Goal: Transaction & Acquisition: Purchase product/service

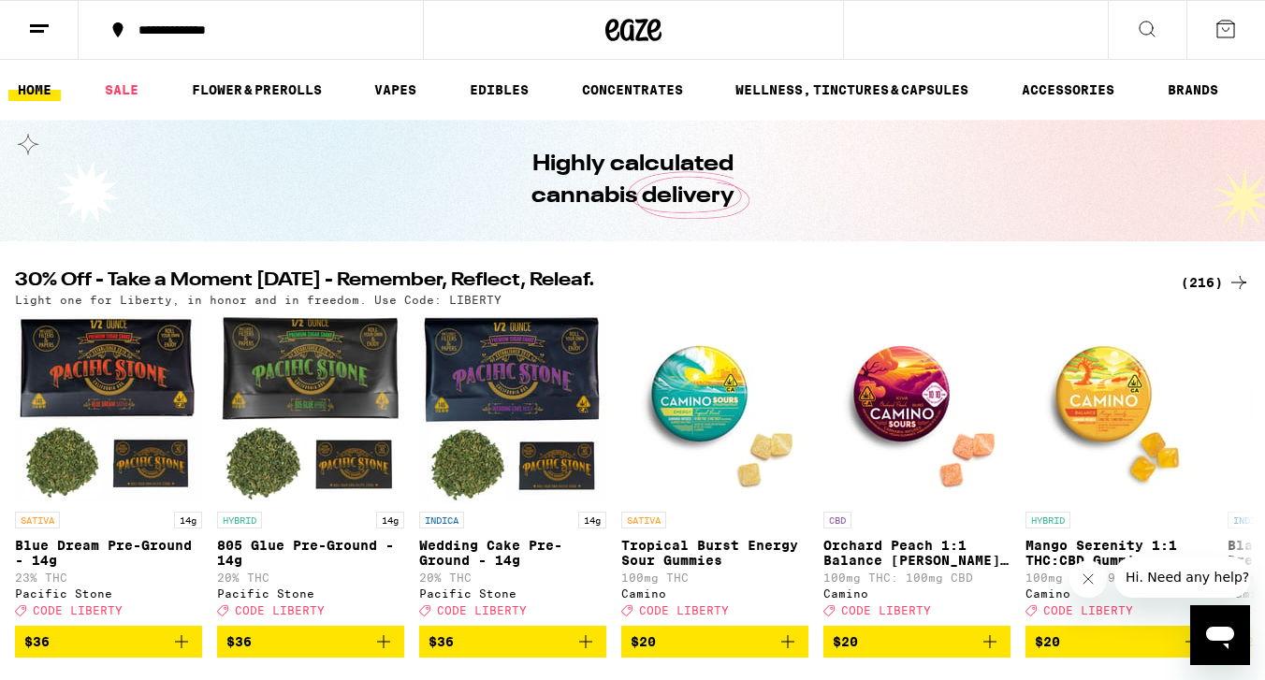
click at [1202, 279] on div "(216)" at bounding box center [1215, 282] width 69 height 22
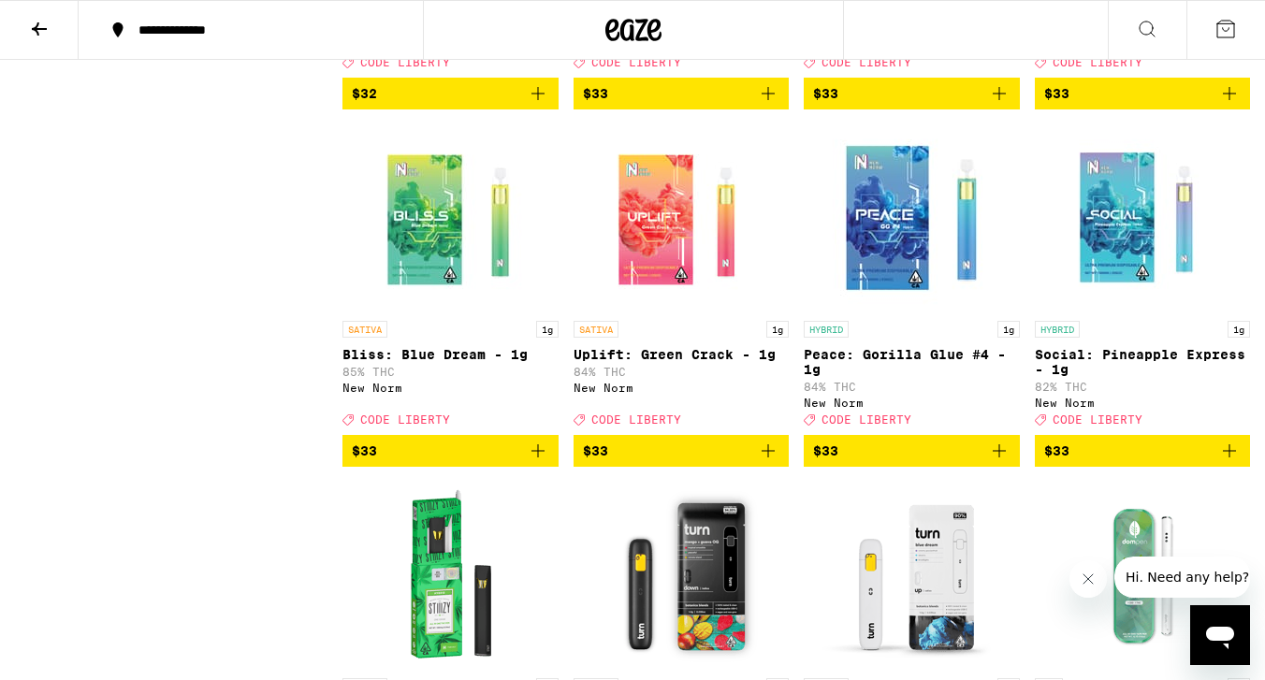
scroll to position [13652, 0]
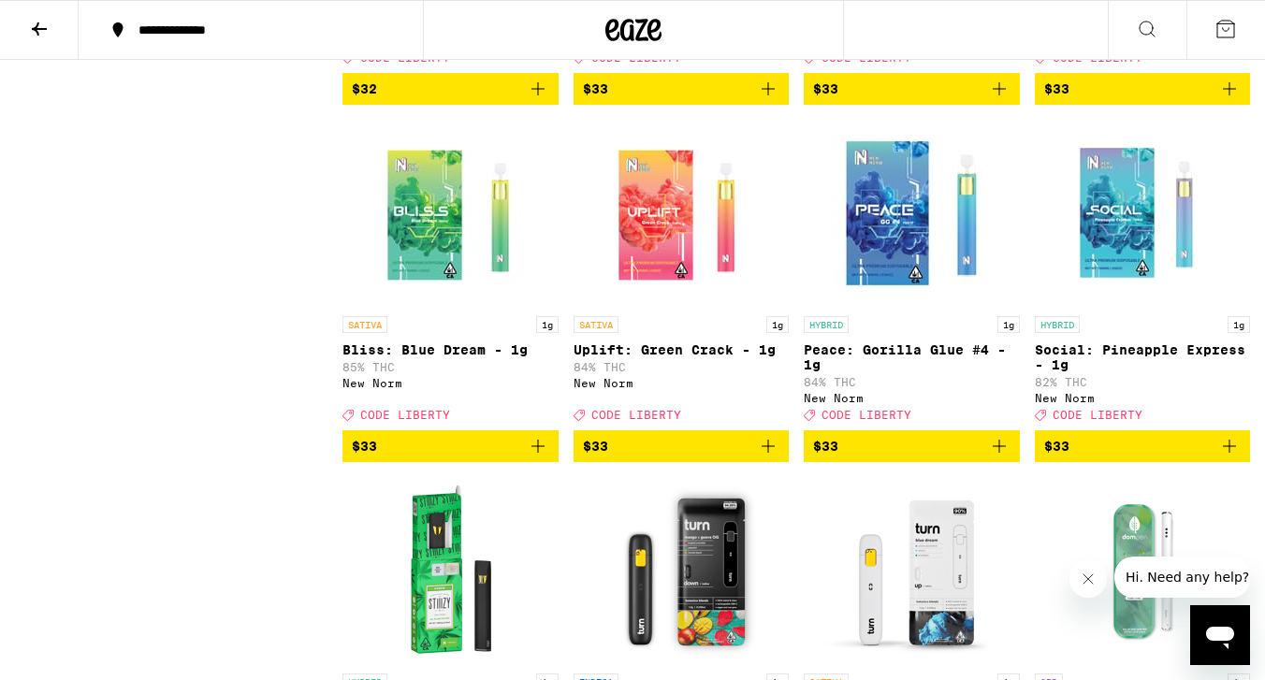
click at [897, 15] on p "Sleep: Granddaddy Purple - 1g" at bounding box center [912, 0] width 216 height 30
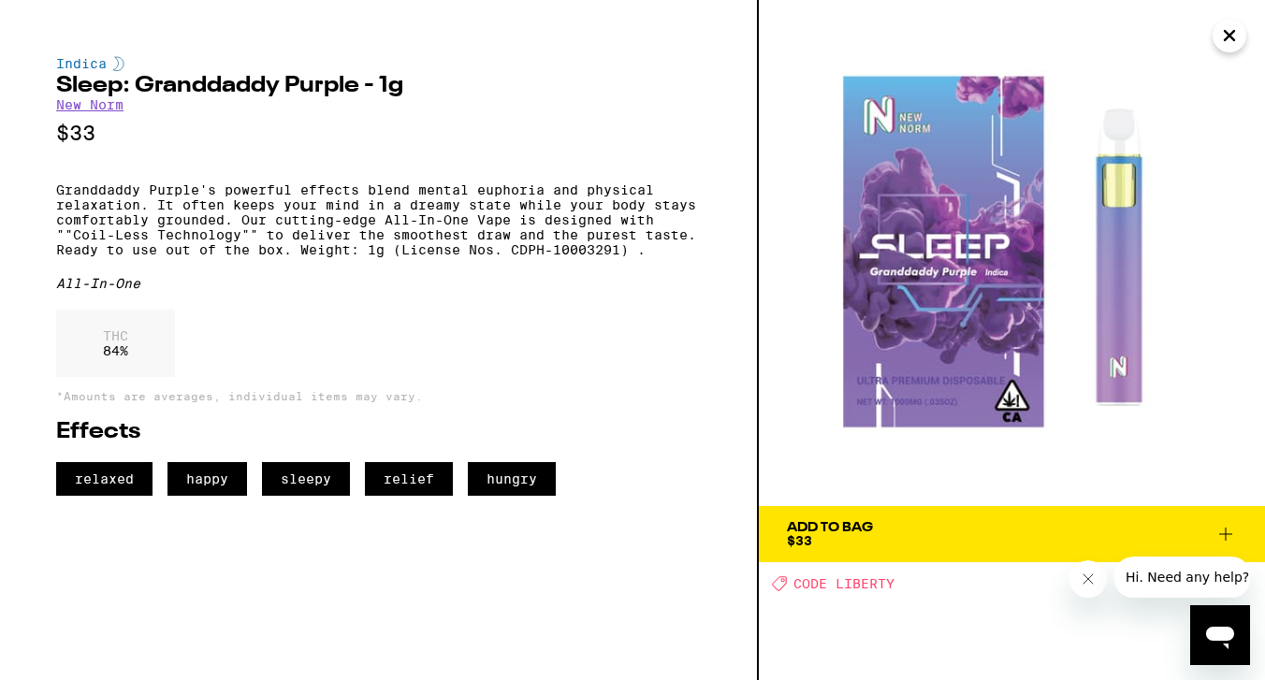
click at [1225, 37] on icon "Close" at bounding box center [1229, 36] width 22 height 28
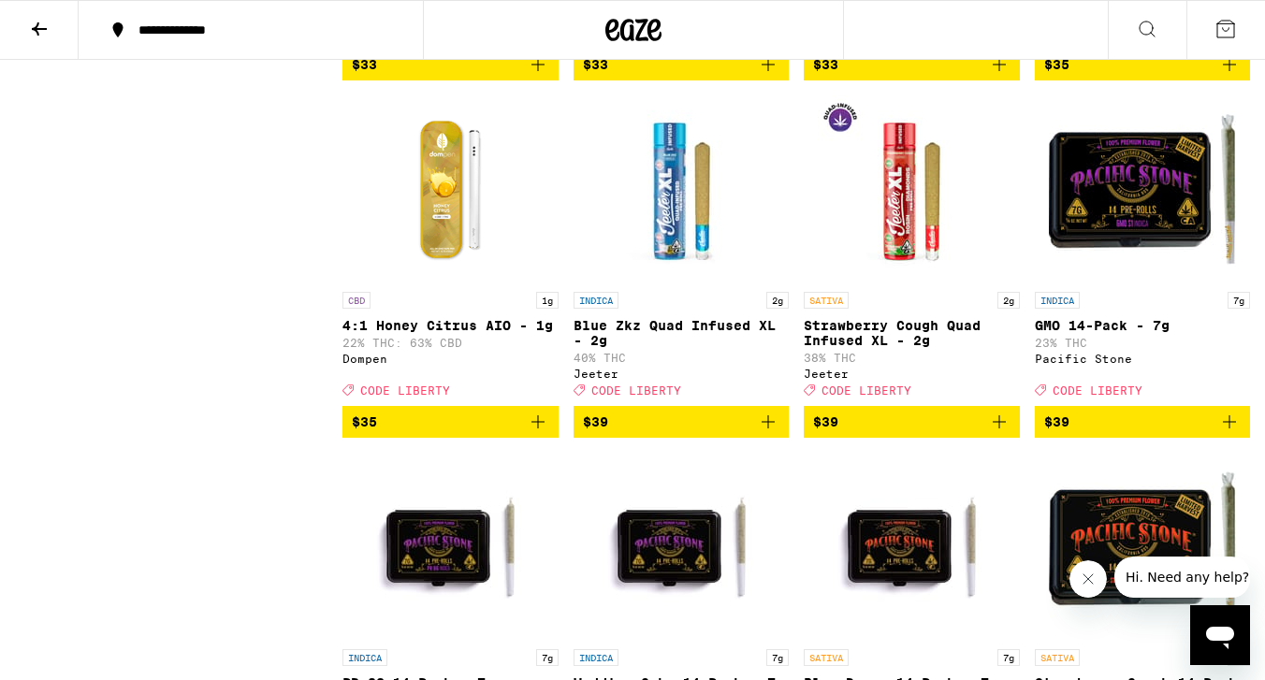
scroll to position [14401, 0]
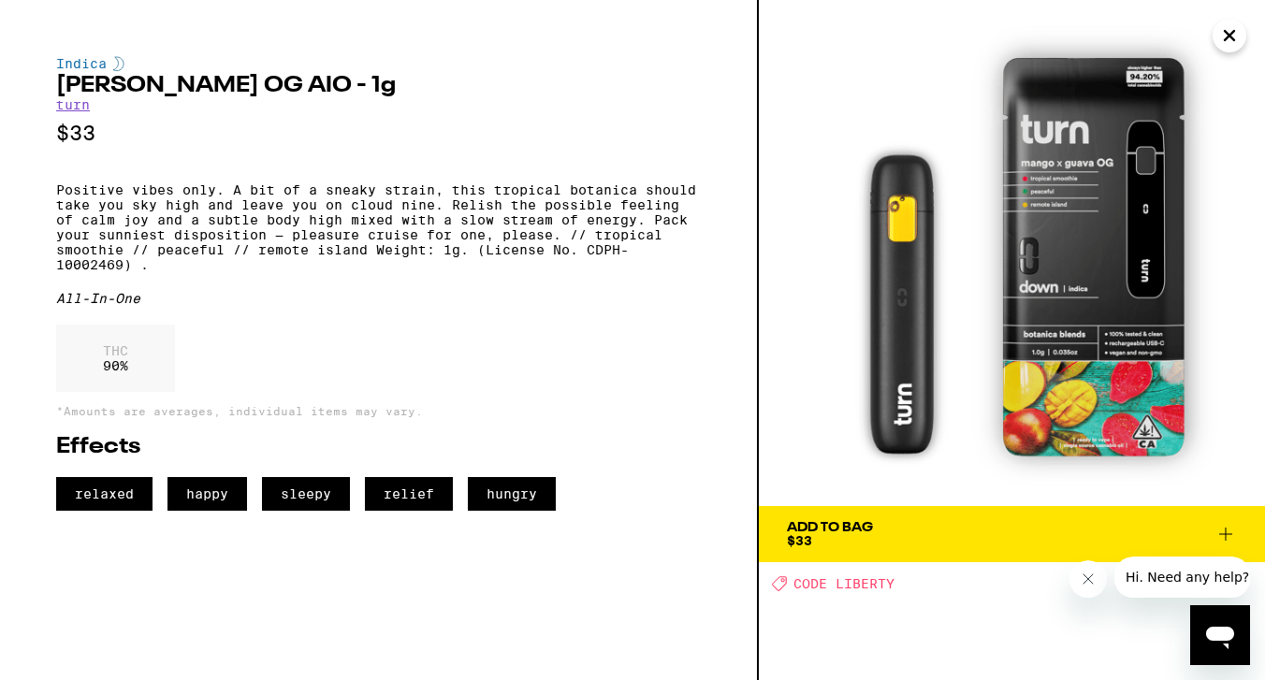
click at [904, 530] on span "Add To Bag $33" at bounding box center [1012, 534] width 450 height 26
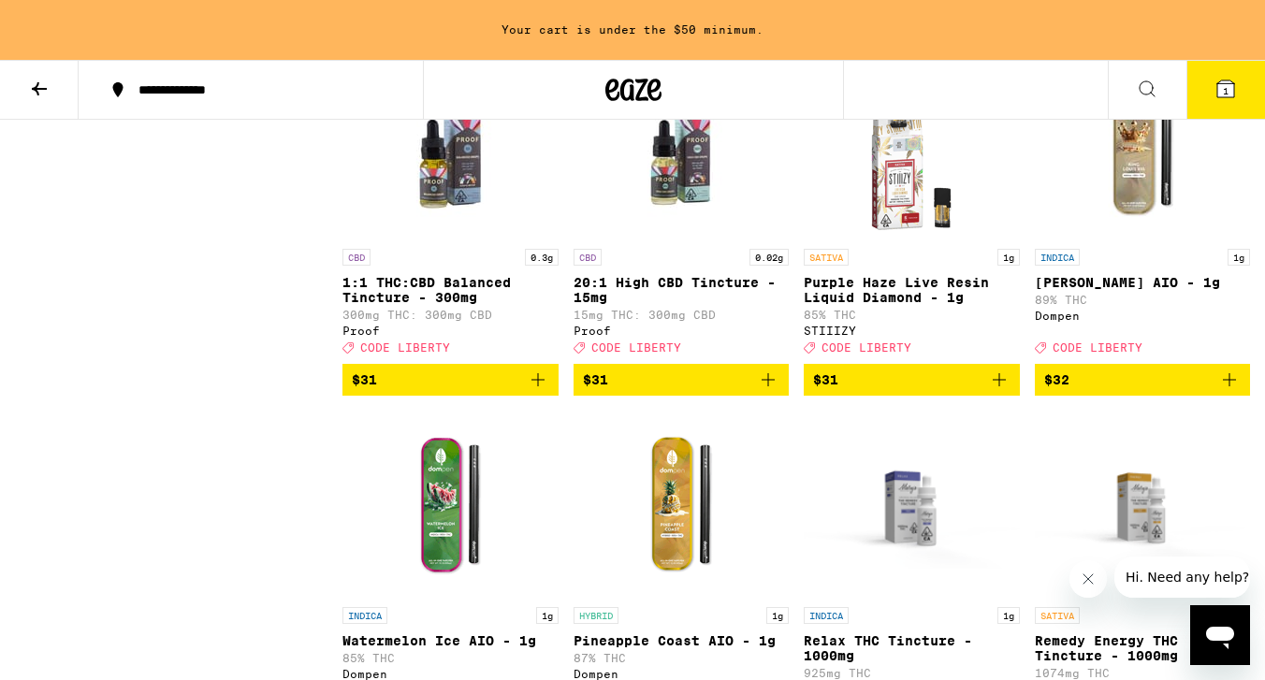
scroll to position [12721, 0]
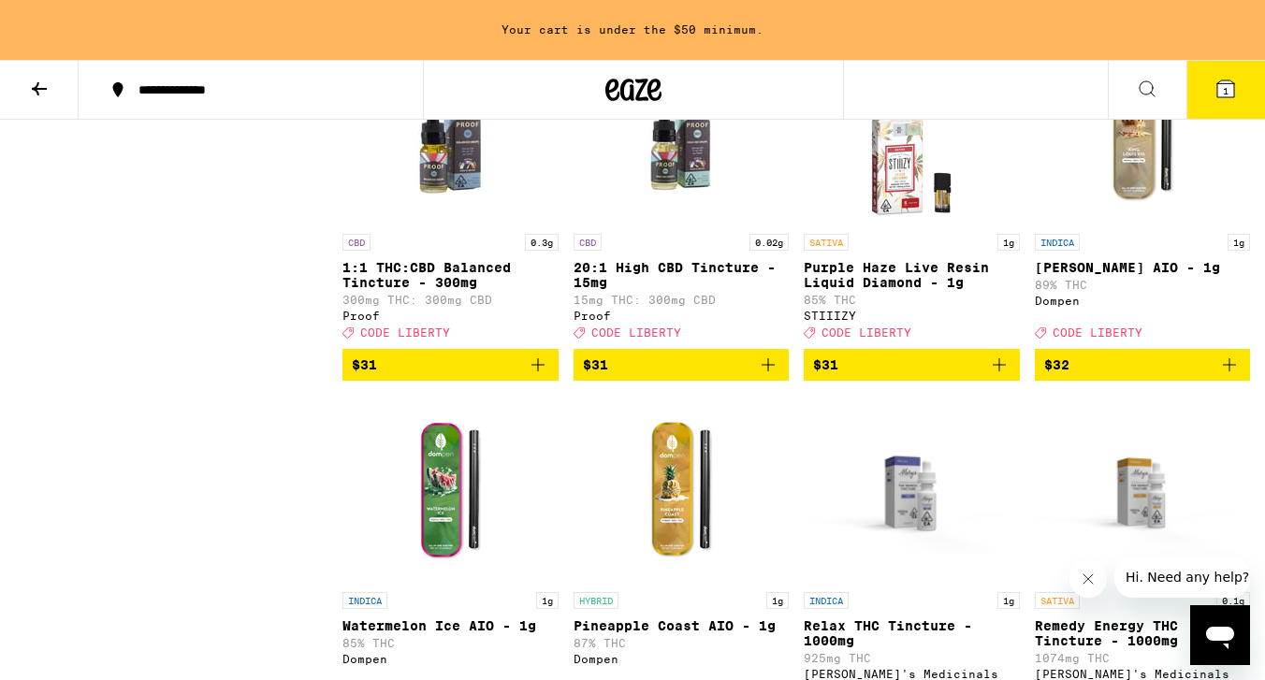
click at [1232, 18] on icon "Add to bag" at bounding box center [1229, 6] width 22 height 22
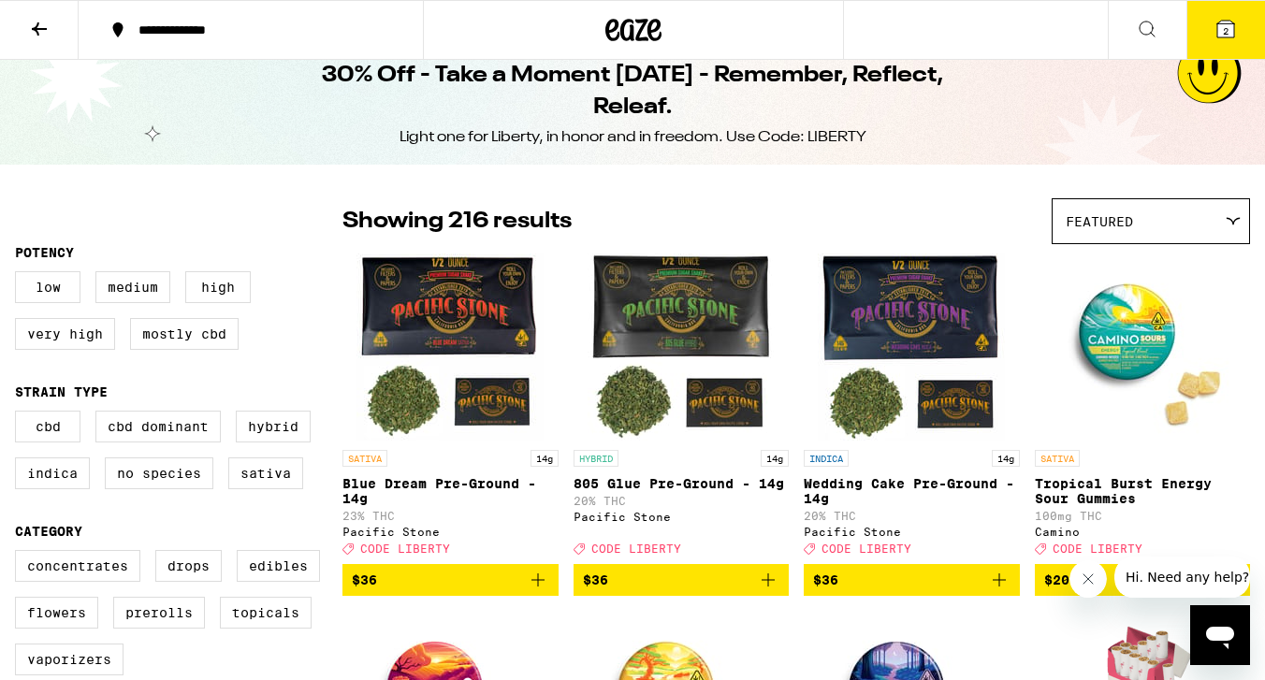
scroll to position [0, 0]
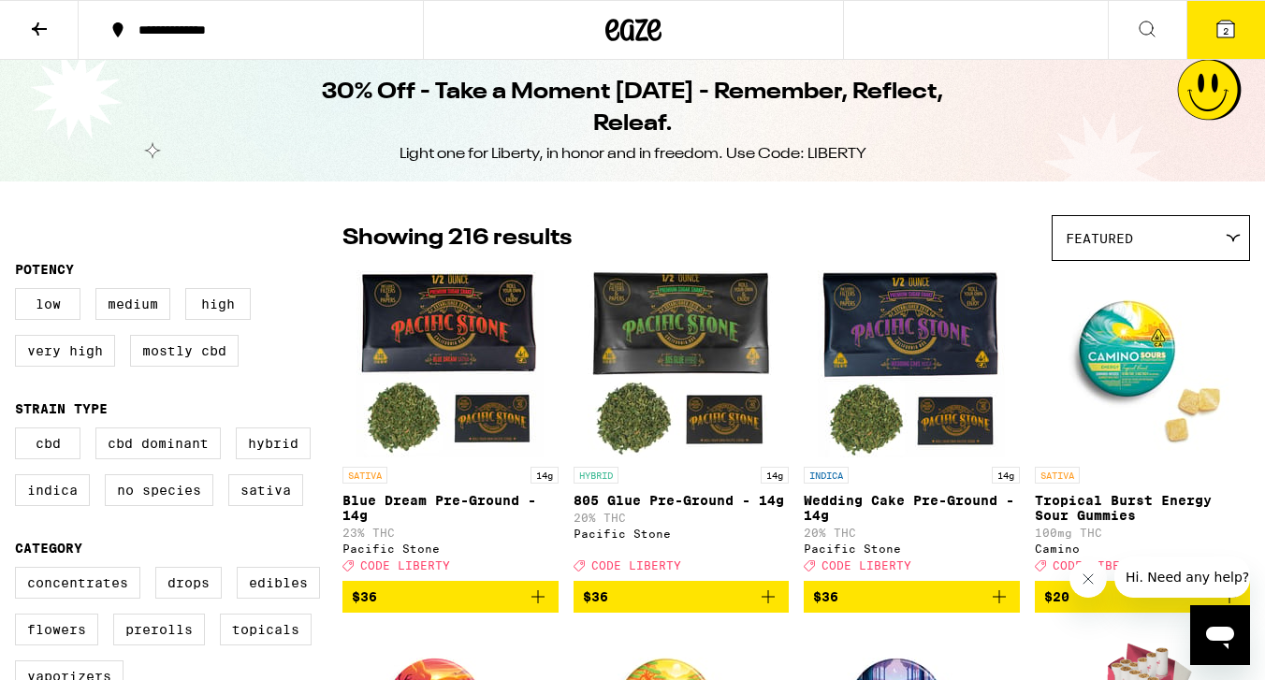
click at [1215, 35] on icon at bounding box center [1226, 29] width 22 height 22
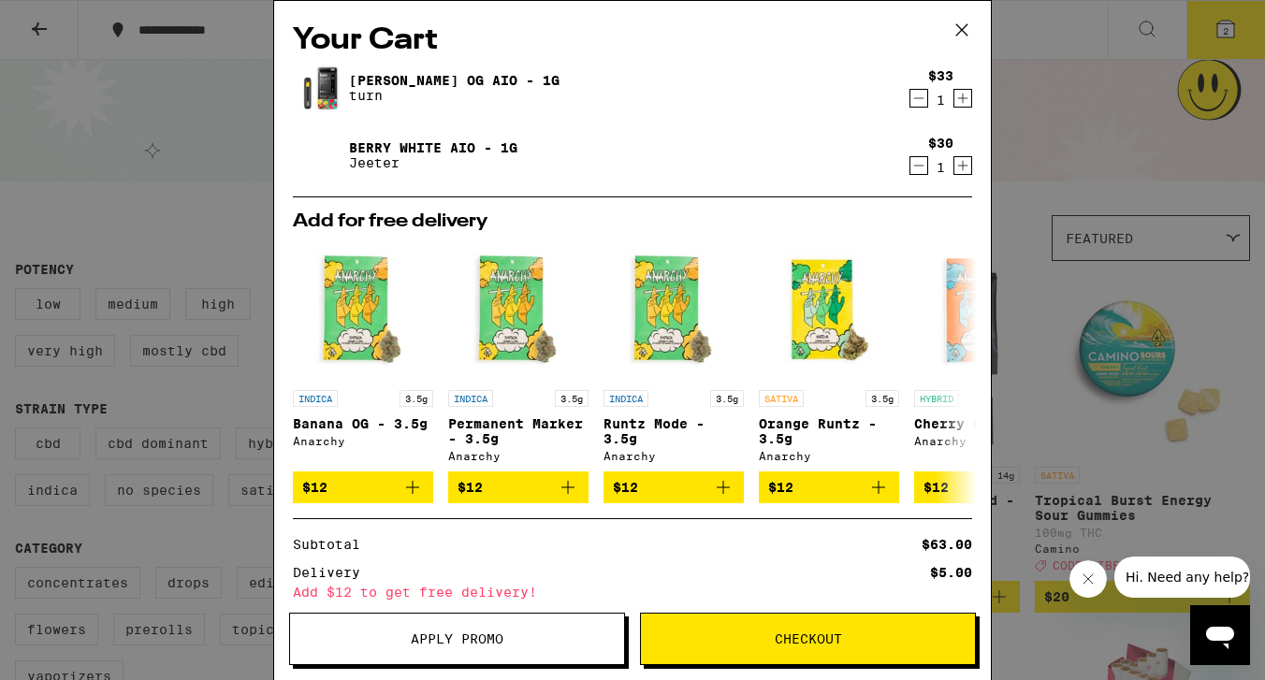
click at [472, 640] on span "Apply Promo" at bounding box center [457, 639] width 93 height 13
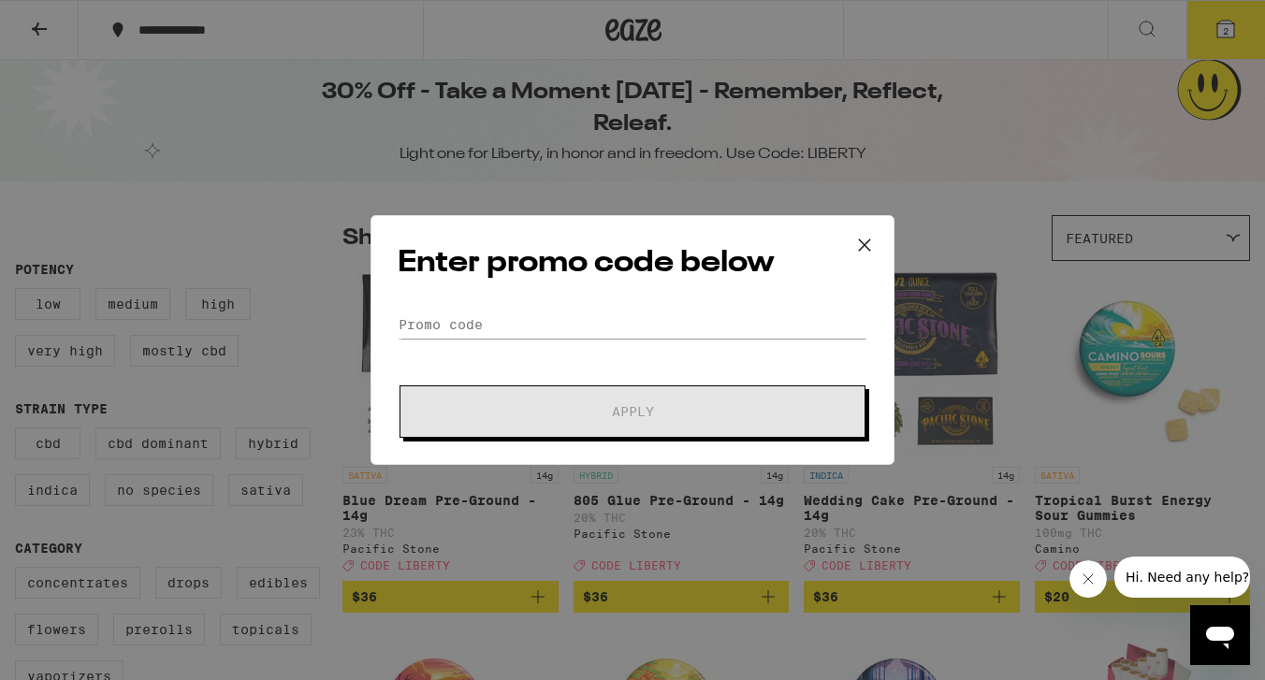
click at [860, 240] on icon at bounding box center [864, 245] width 11 height 11
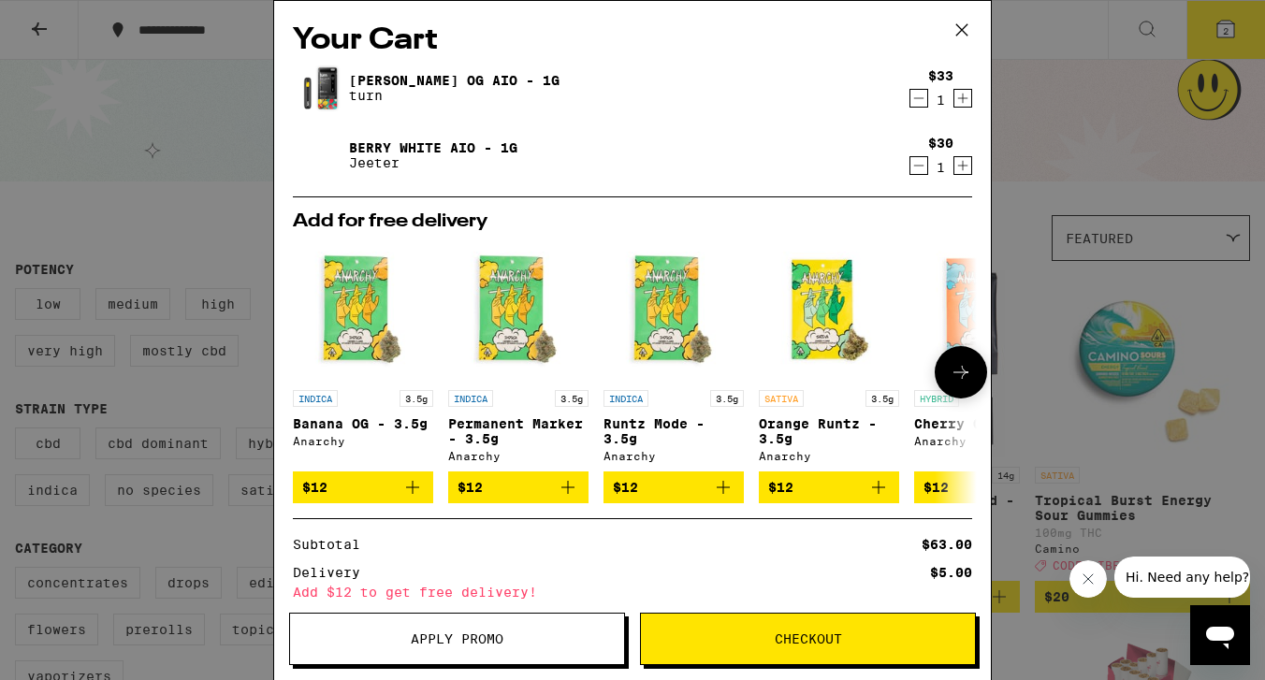
scroll to position [164, 0]
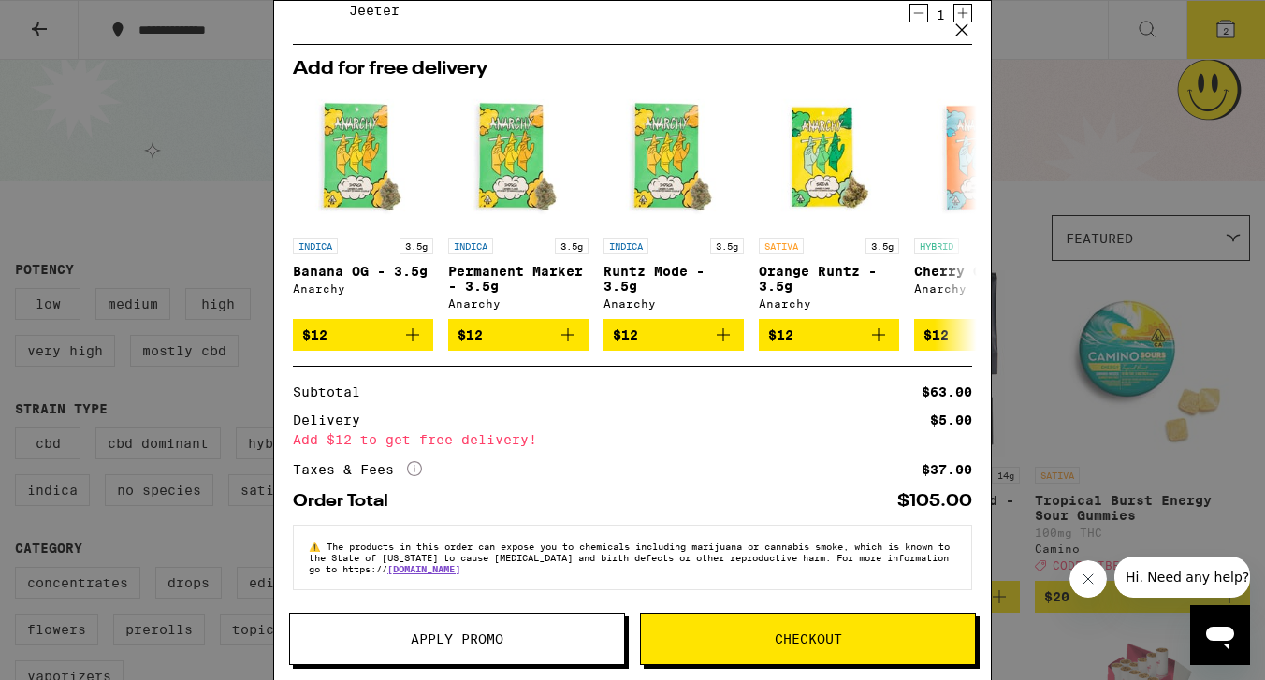
click at [477, 636] on span "Apply Promo" at bounding box center [457, 639] width 93 height 13
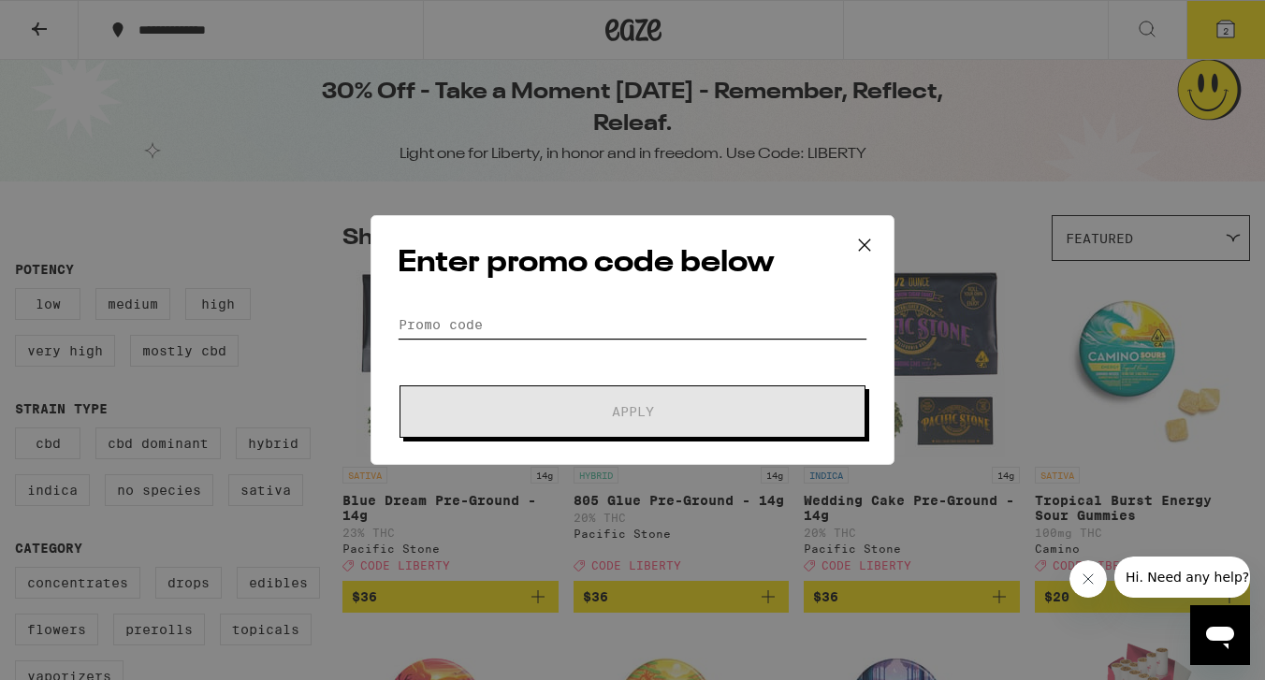
click at [569, 323] on input "Promo Code" at bounding box center [633, 325] width 470 height 28
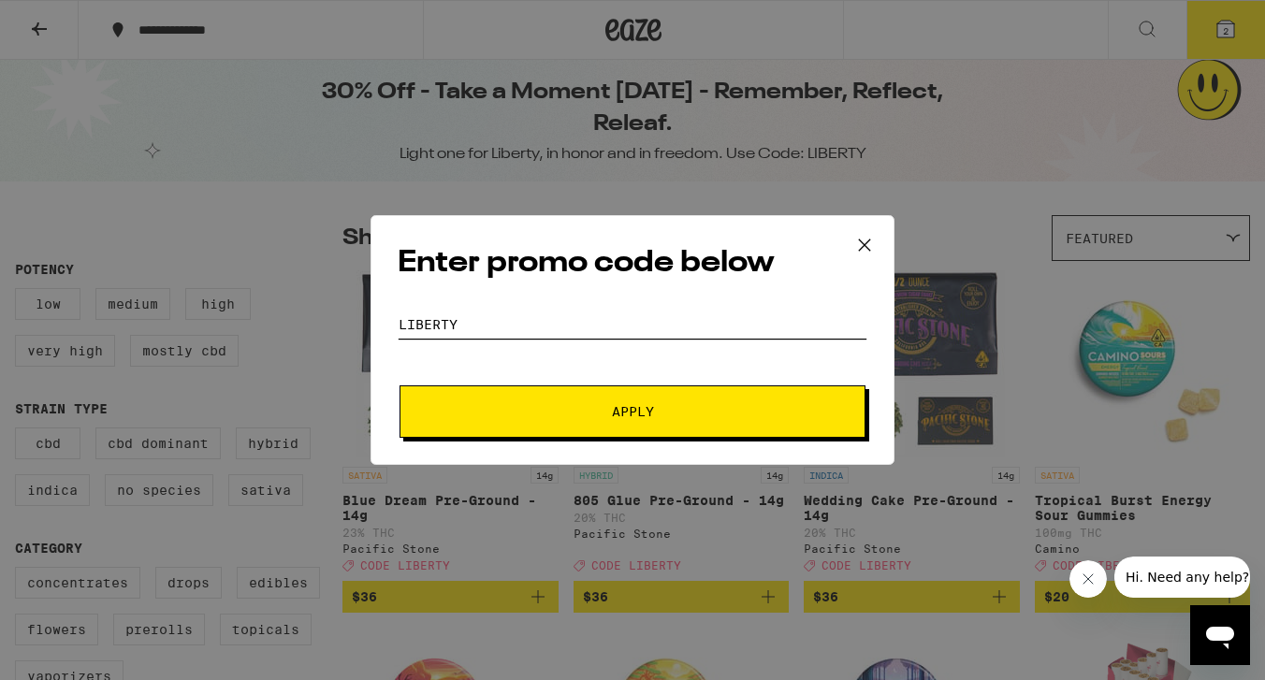
type input "LIBERTY"
click at [658, 416] on span "Apply" at bounding box center [632, 411] width 337 height 13
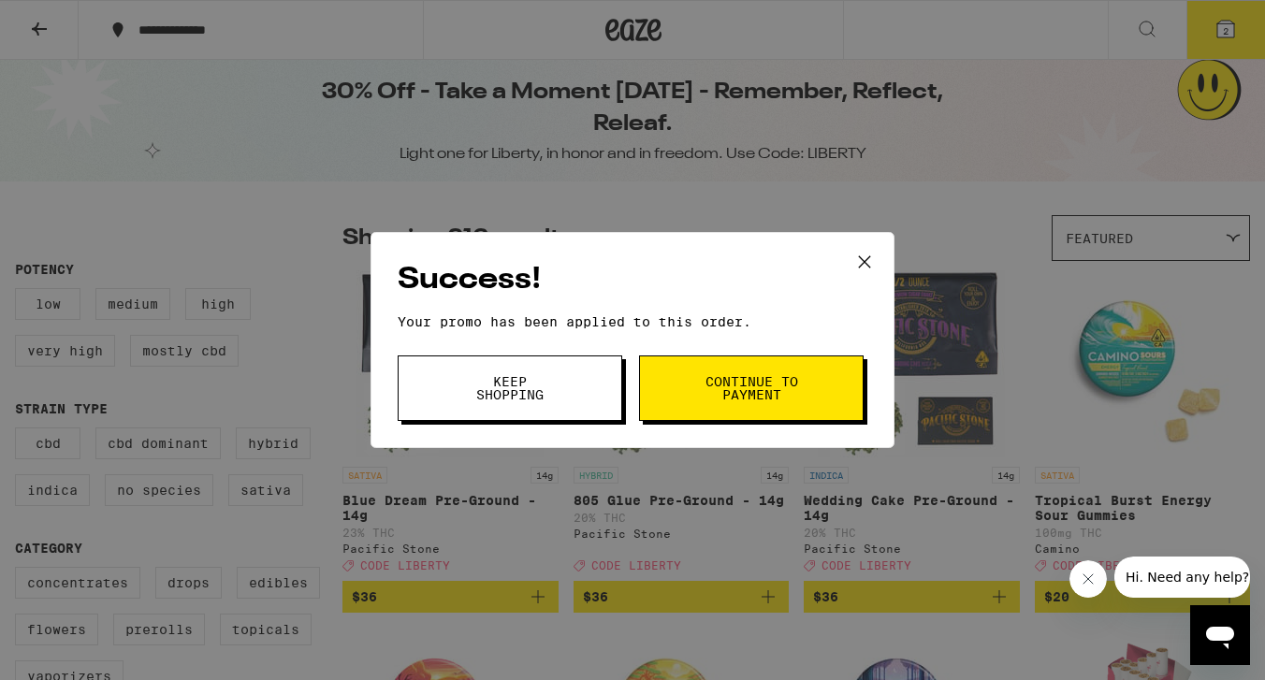
click at [709, 391] on span "Continue to payment" at bounding box center [751, 388] width 95 height 26
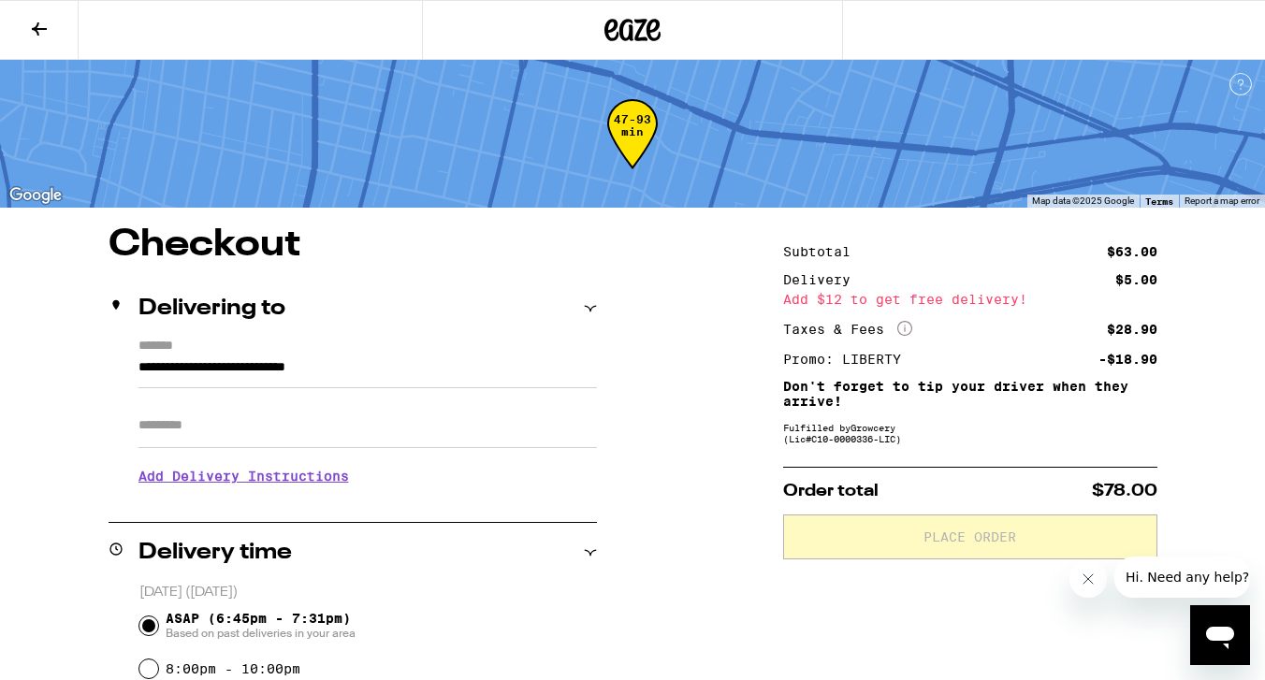
click at [38, 26] on icon at bounding box center [39, 29] width 22 height 22
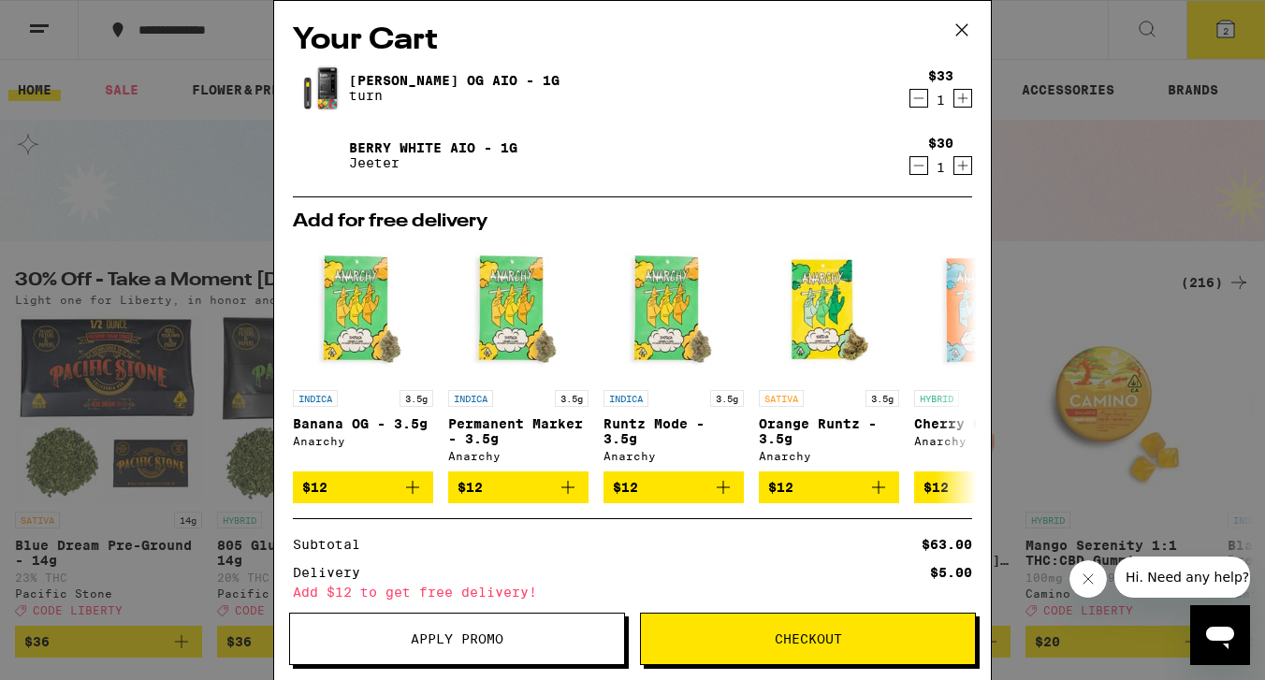
click at [917, 99] on icon "Decrement" at bounding box center [918, 98] width 17 height 22
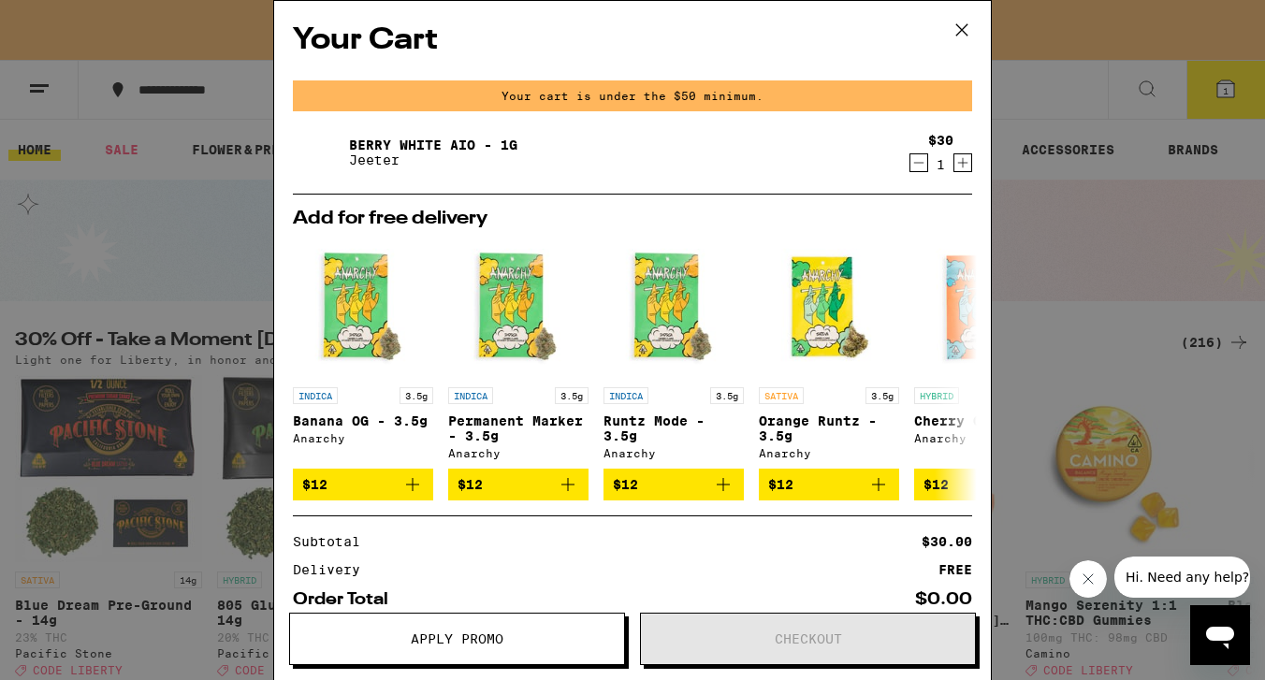
click at [961, 30] on icon at bounding box center [961, 29] width 11 height 11
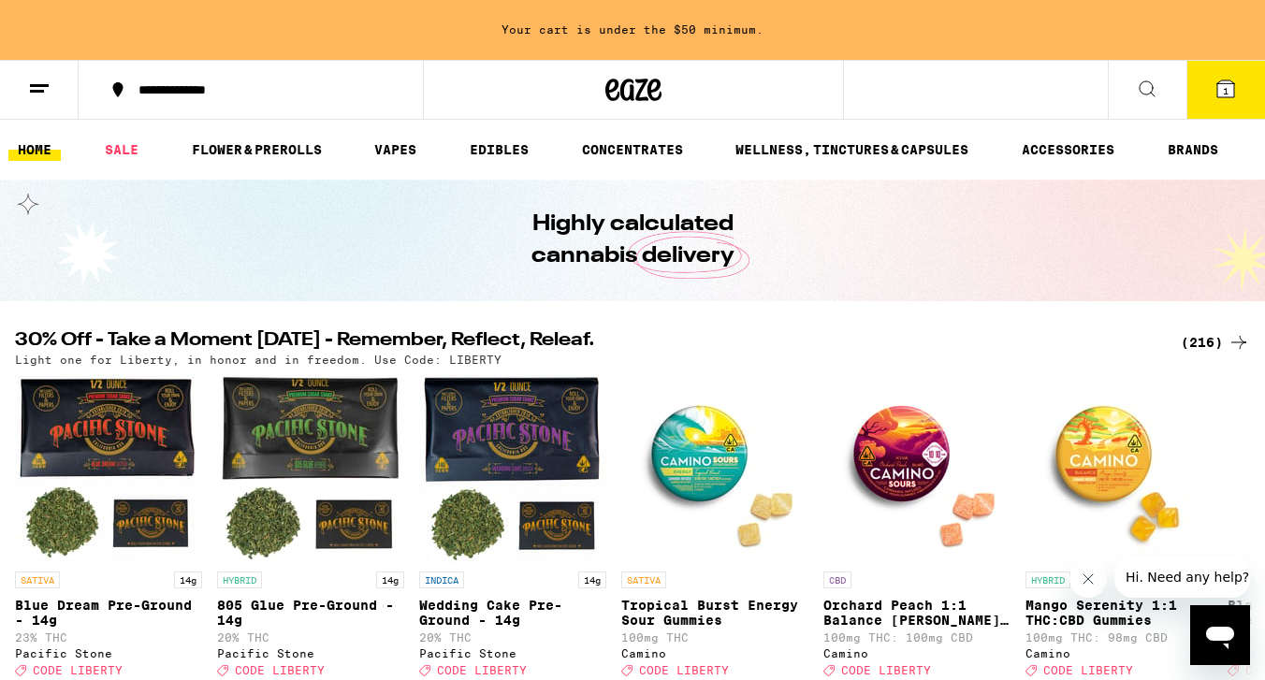
click at [1192, 344] on div "(216)" at bounding box center [1215, 342] width 69 height 22
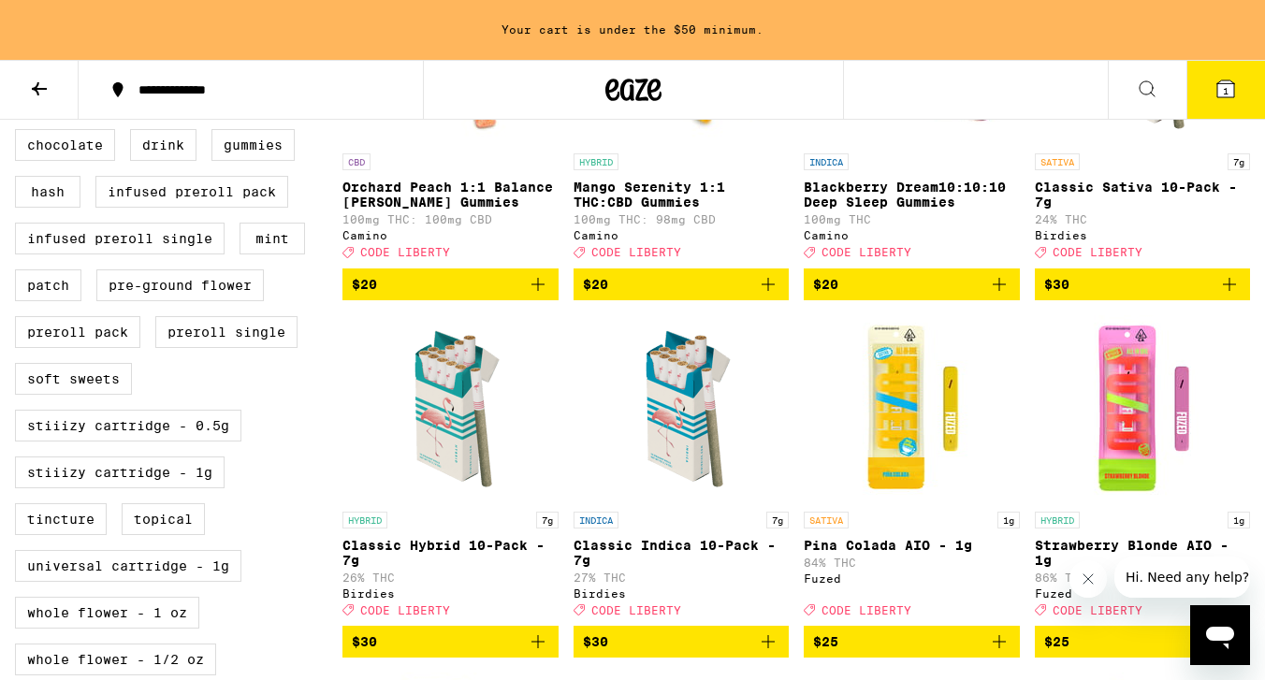
scroll to position [671, 0]
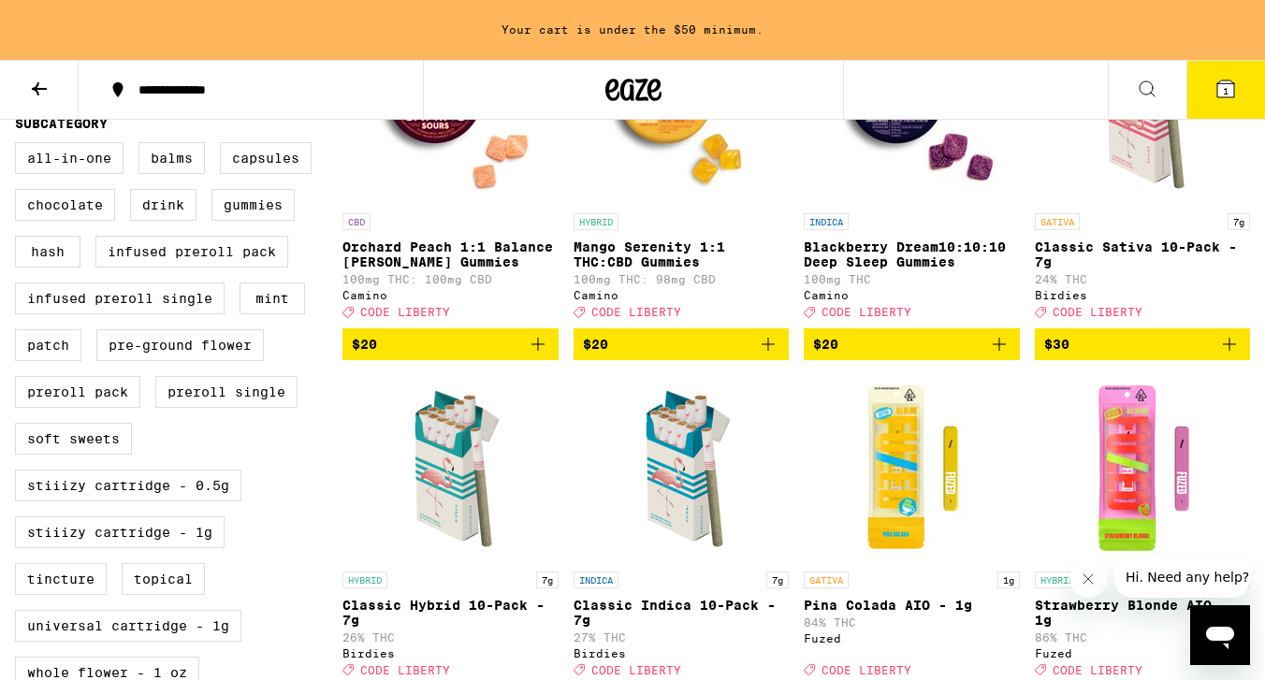
click at [997, 356] on icon "Add to bag" at bounding box center [999, 344] width 22 height 22
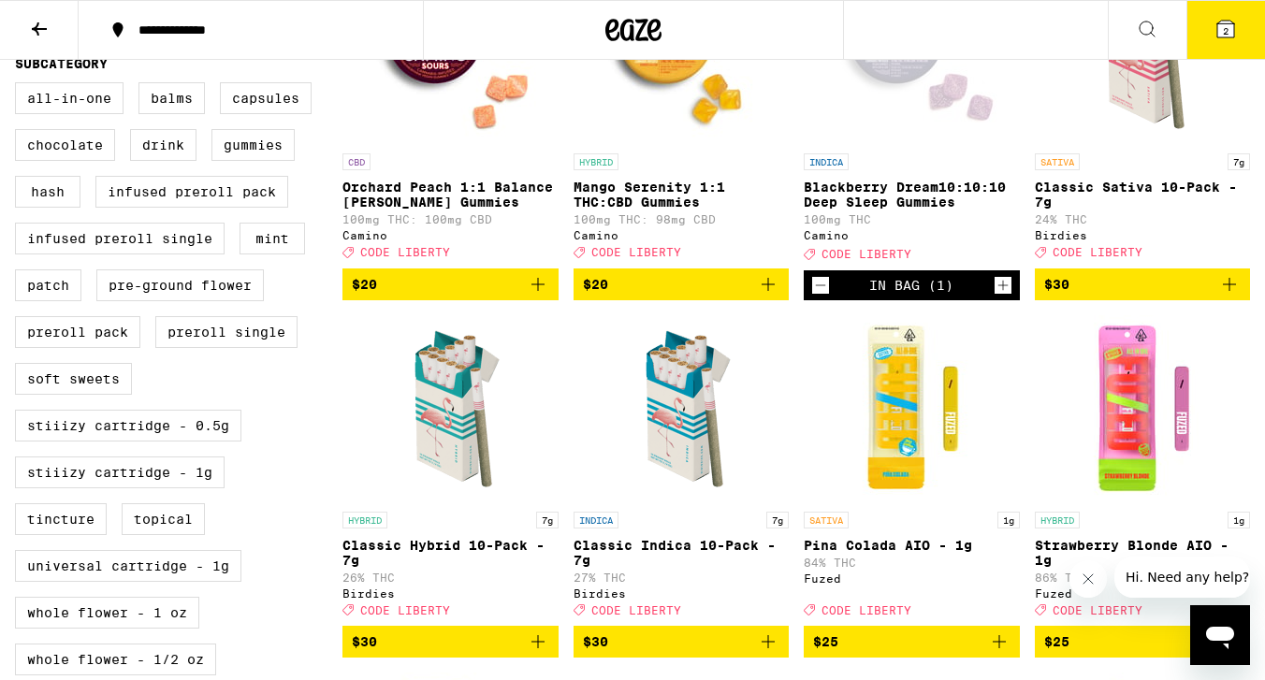
scroll to position [611, 0]
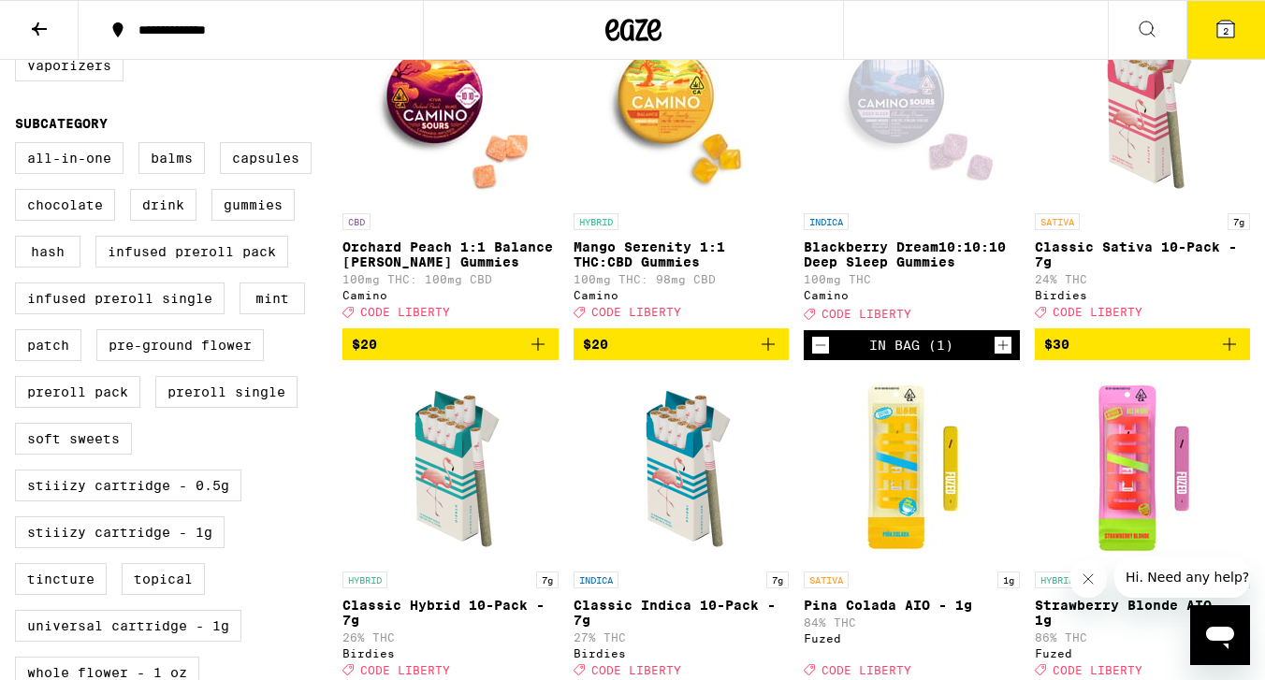
click at [1228, 23] on icon at bounding box center [1225, 29] width 17 height 17
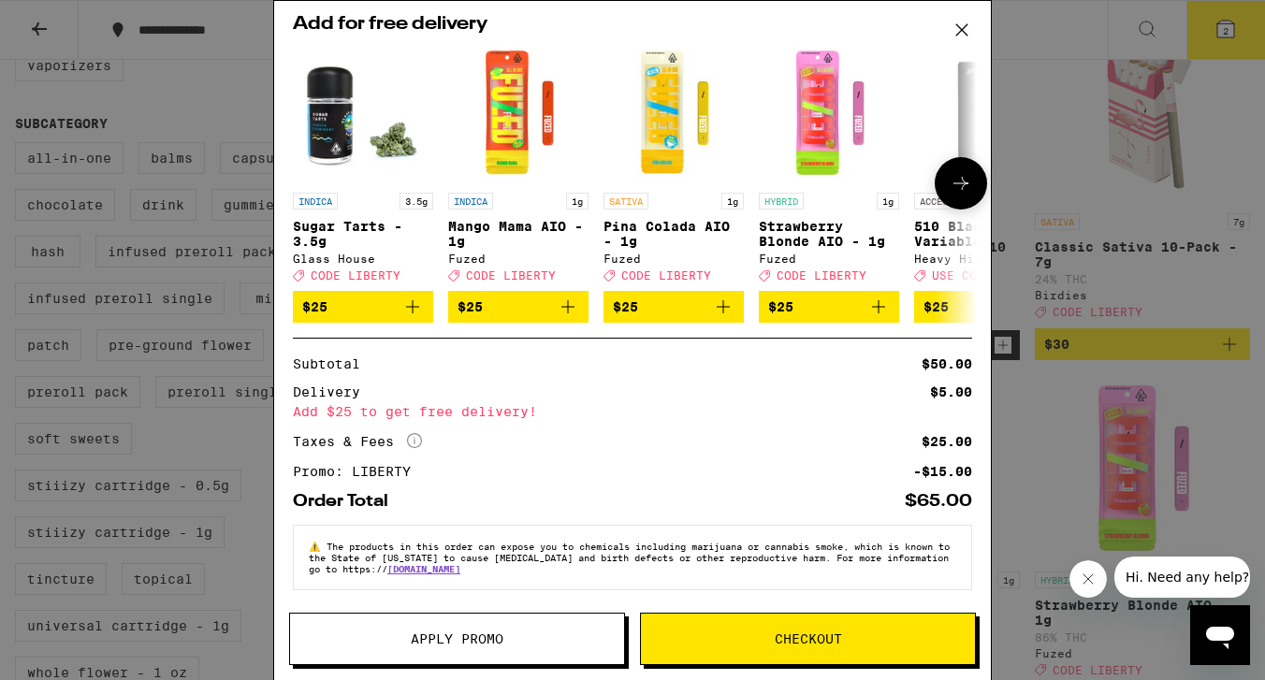
scroll to position [211, 0]
click at [787, 638] on span "Checkout" at bounding box center [808, 639] width 67 height 13
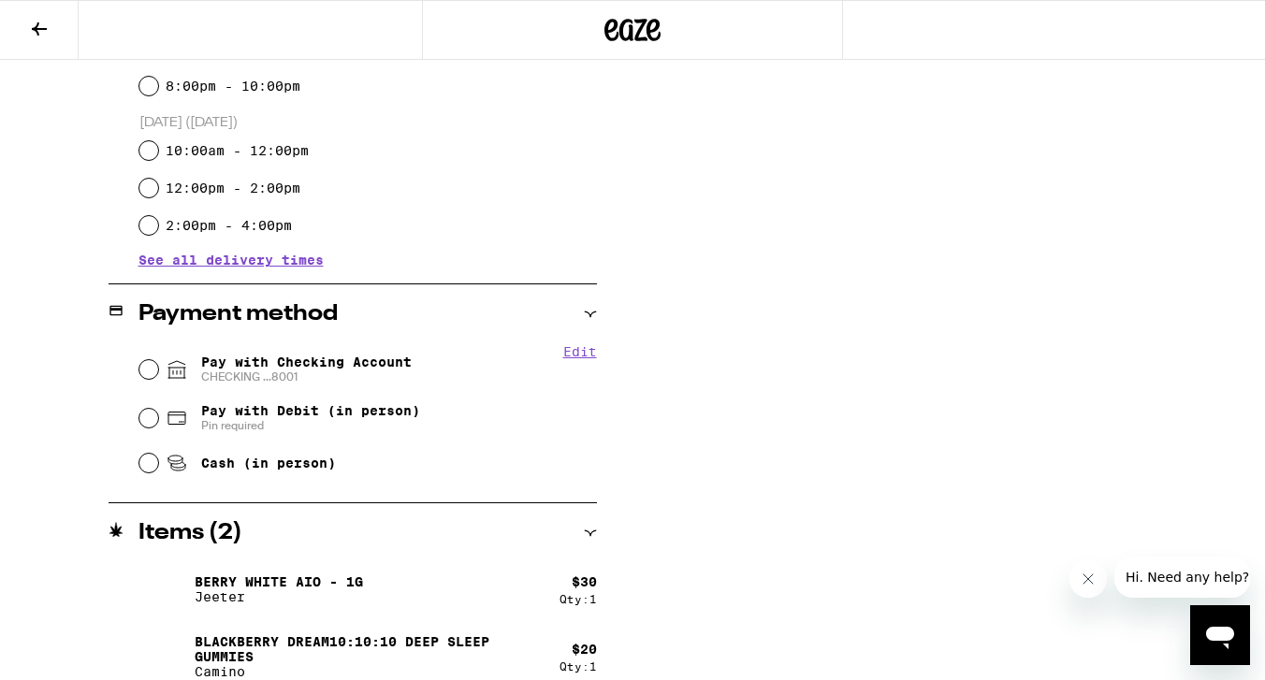
scroll to position [602, 0]
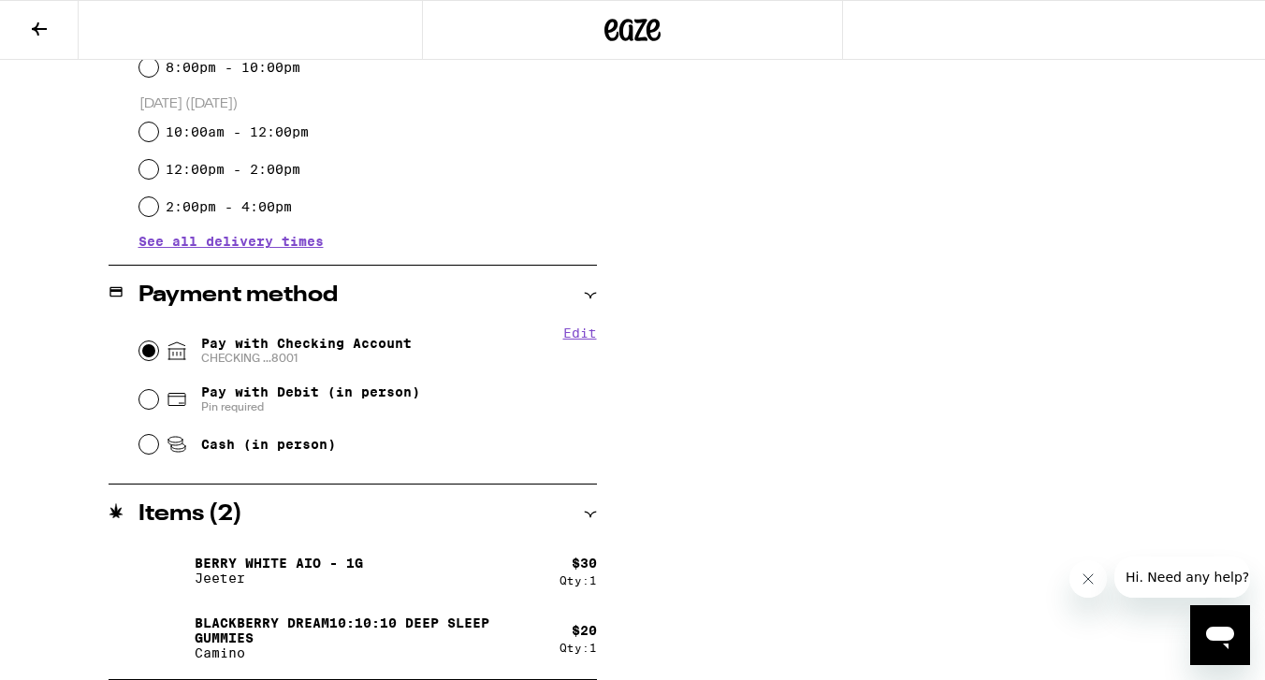
click at [145, 353] on input "Pay with Checking Account CHECKING ...8001" at bounding box center [148, 351] width 19 height 19
radio input "true"
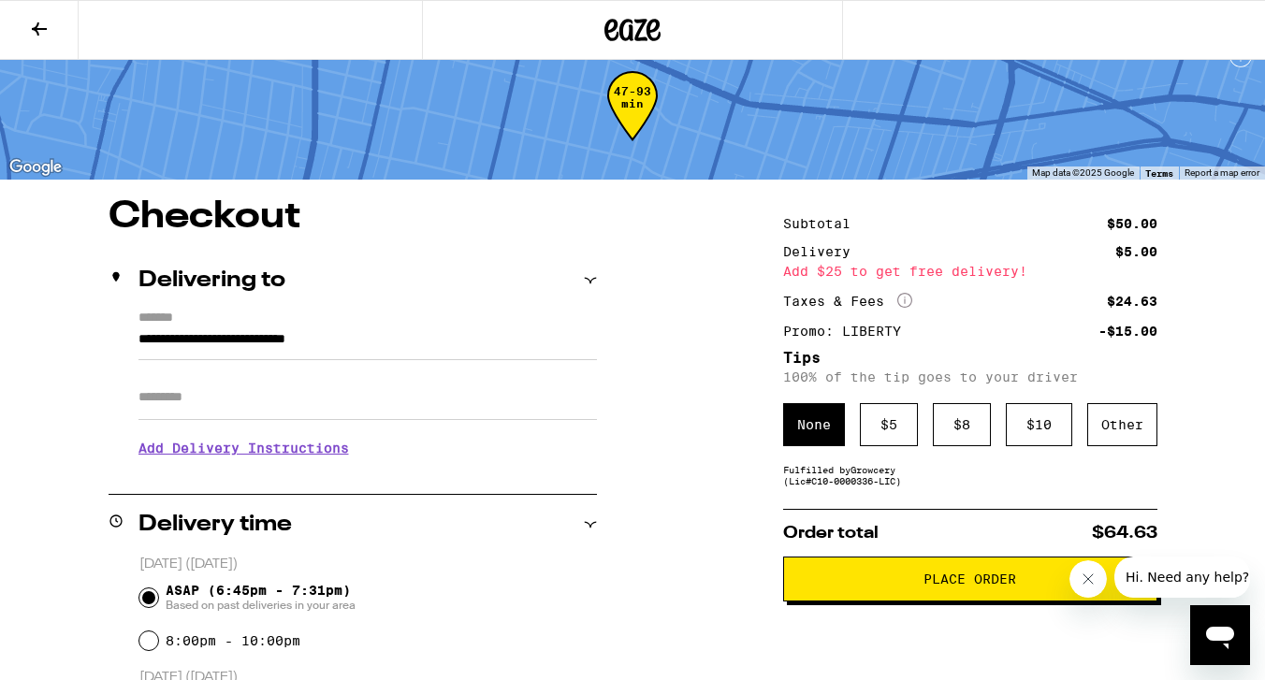
scroll to position [42, 0]
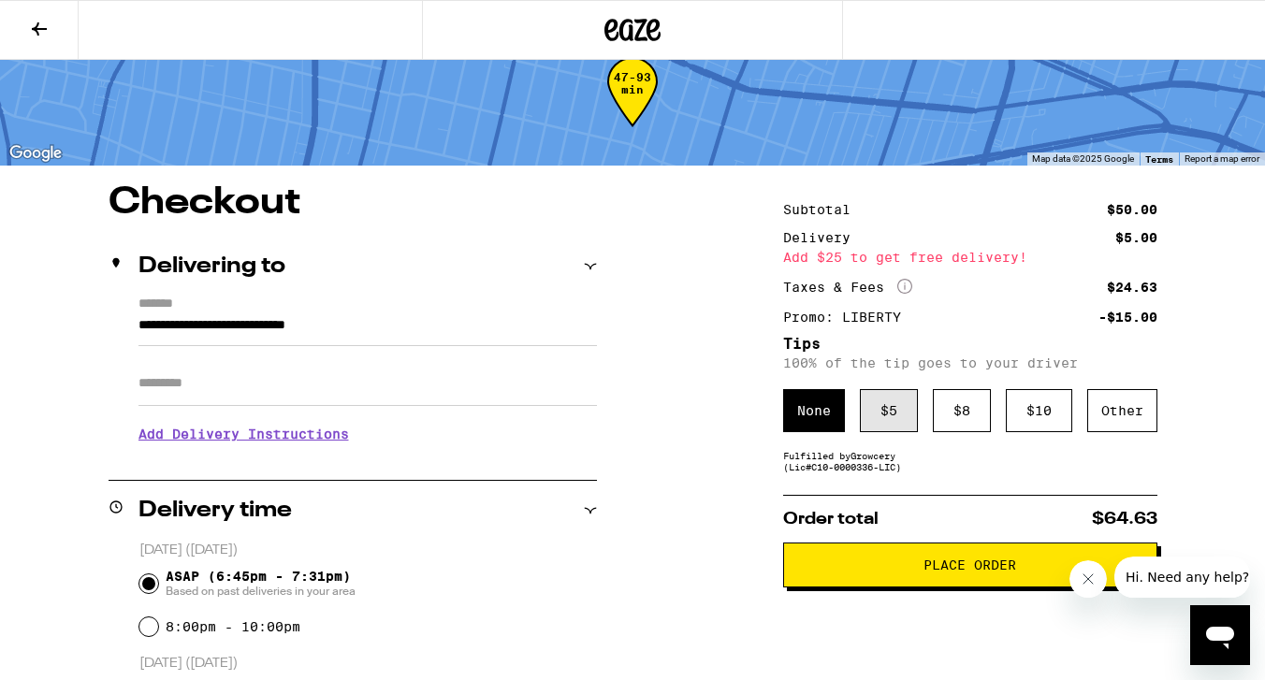
click at [893, 415] on div "$ 5" at bounding box center [889, 410] width 58 height 43
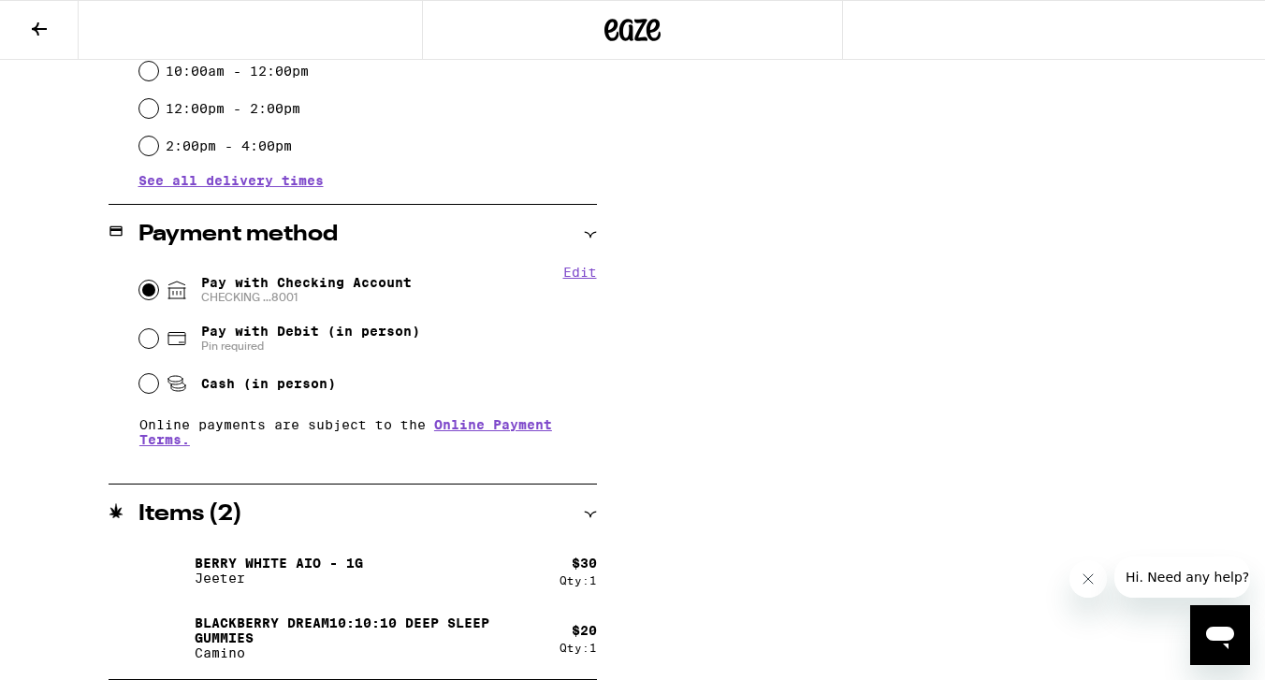
scroll to position [0, 0]
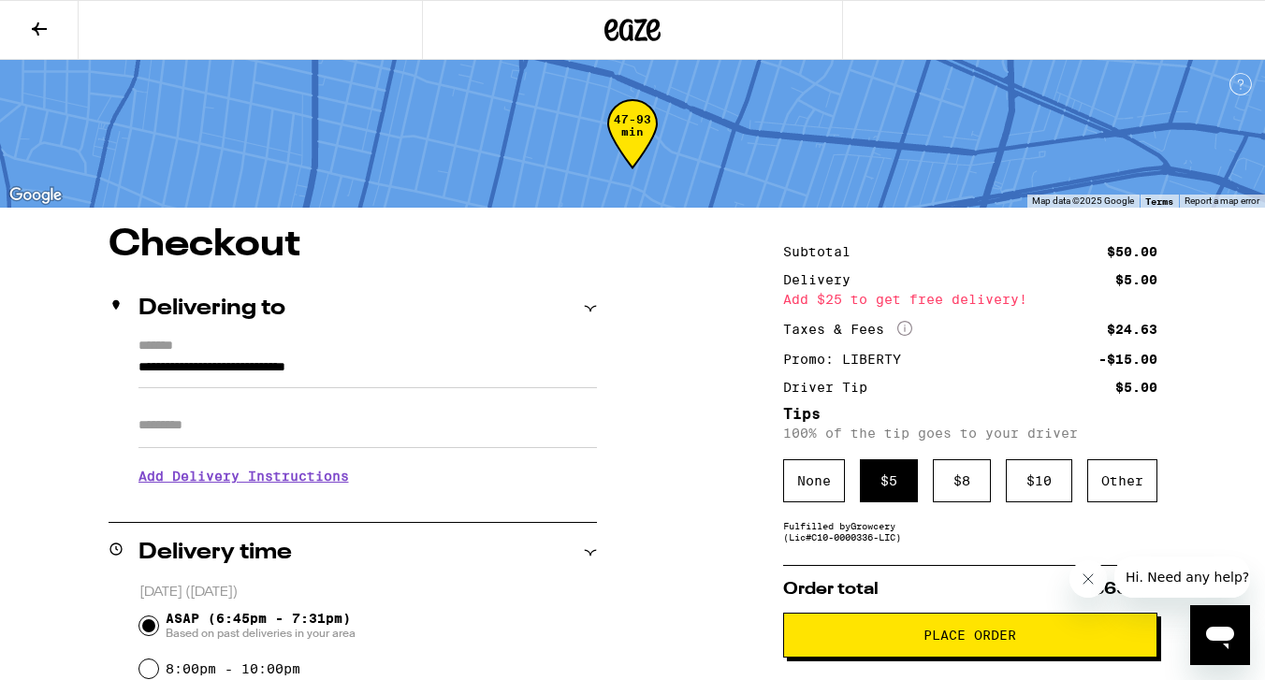
click at [45, 24] on icon at bounding box center [39, 29] width 22 height 22
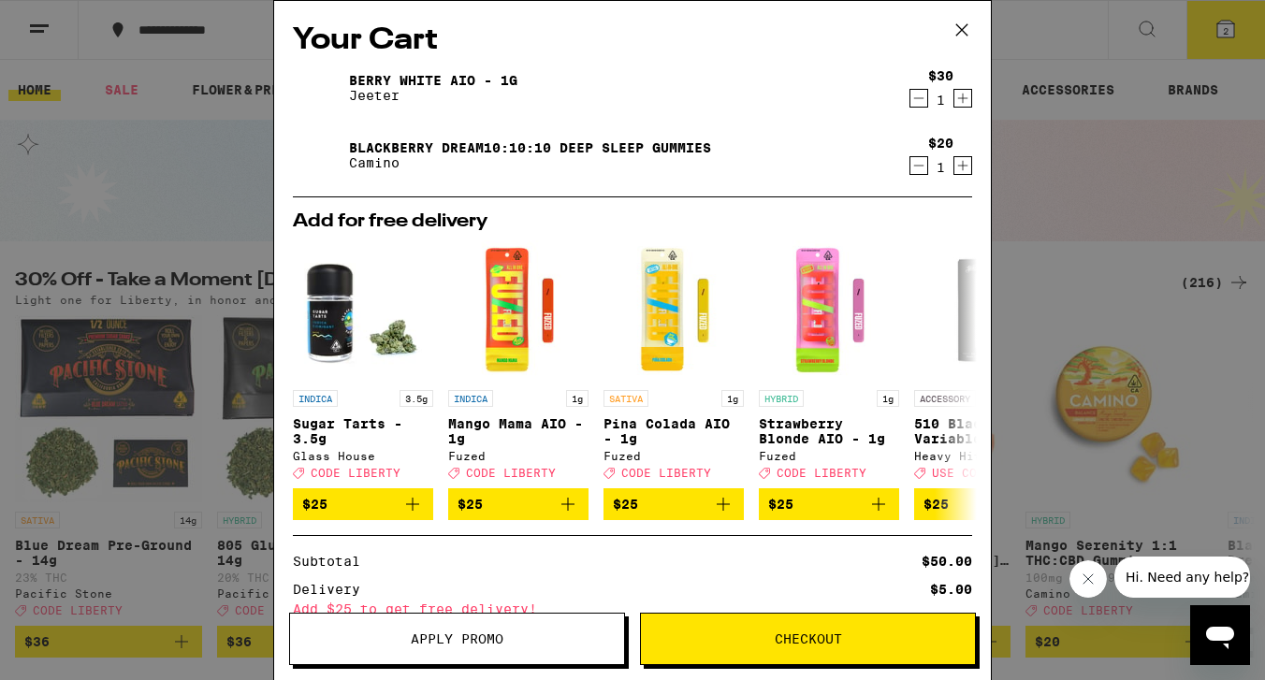
click at [919, 166] on icon "Decrement" at bounding box center [918, 165] width 17 height 22
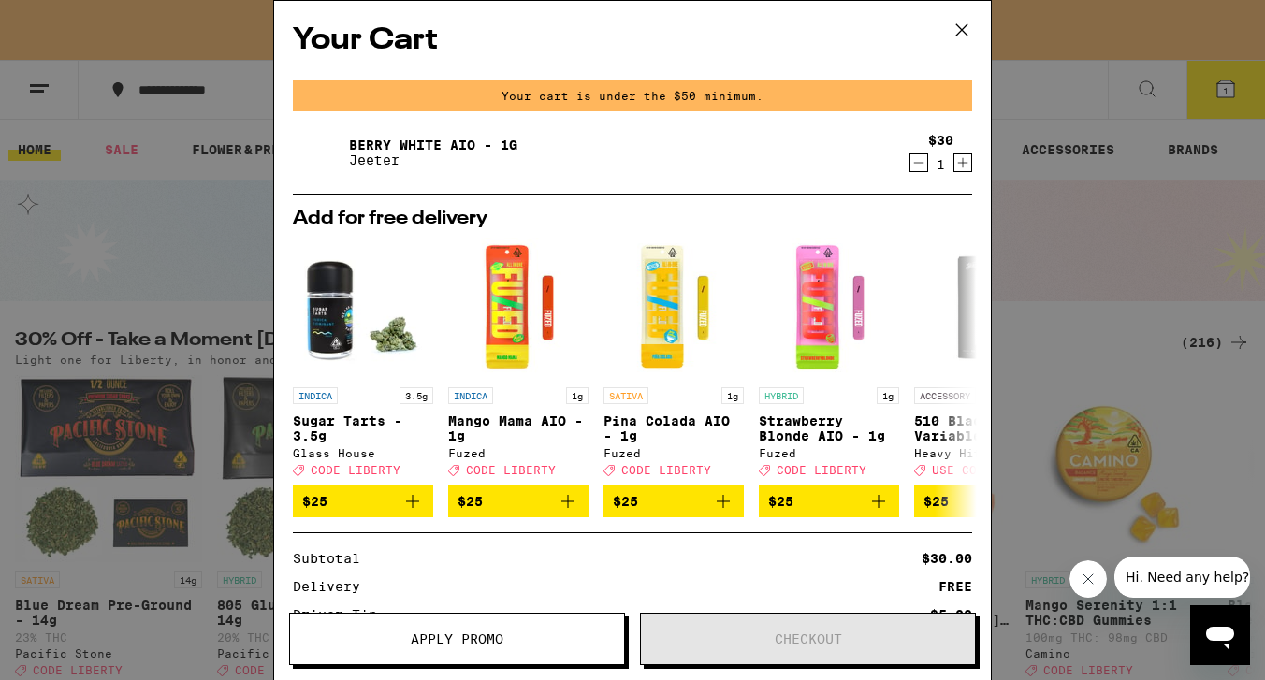
click at [966, 24] on icon at bounding box center [961, 29] width 11 height 11
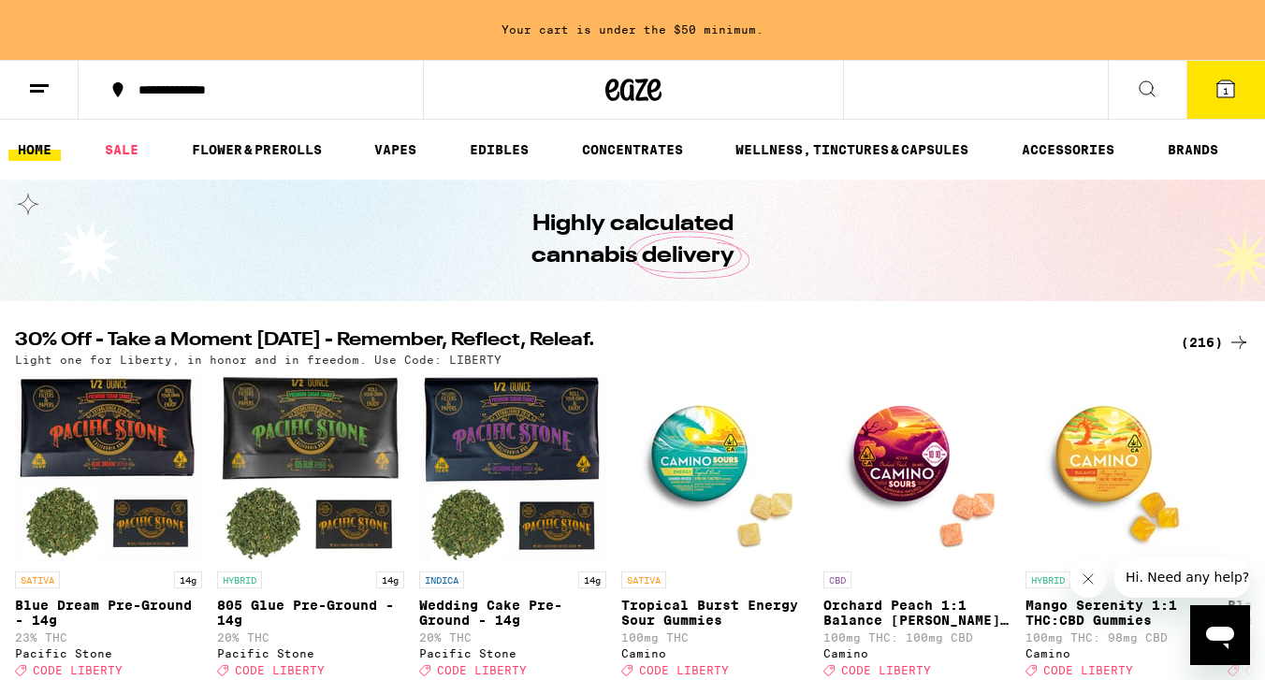
click at [1213, 340] on div "(216)" at bounding box center [1215, 342] width 69 height 22
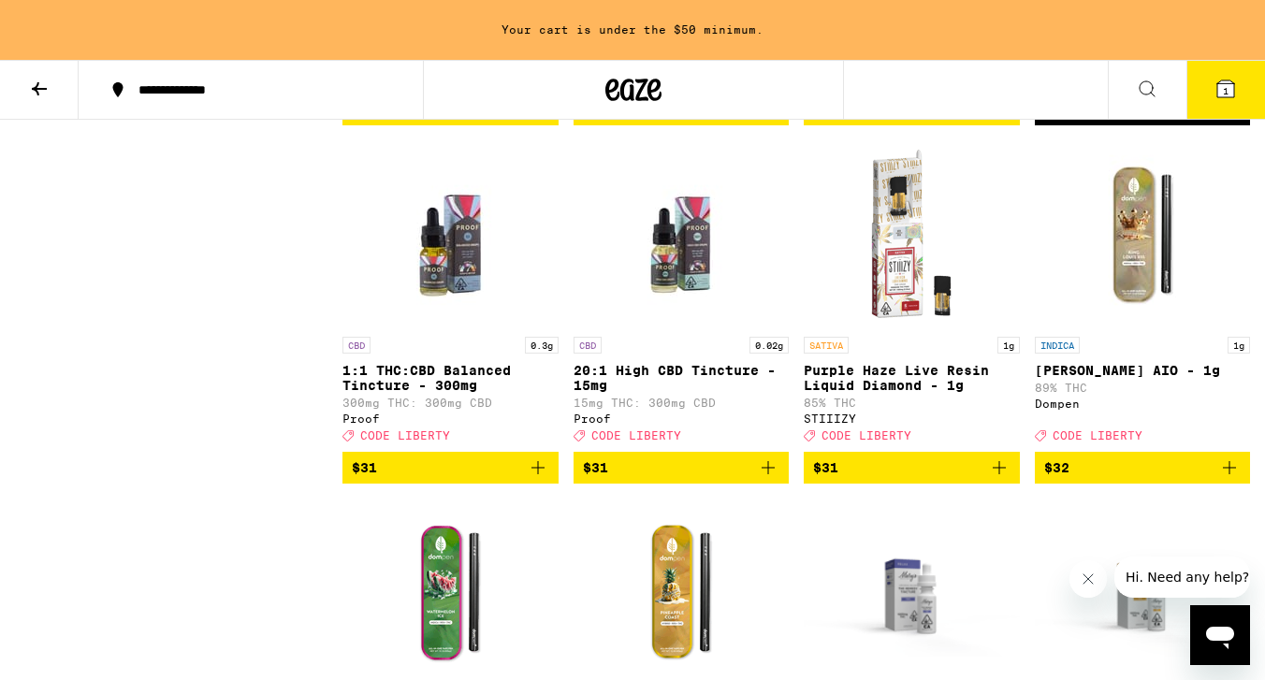
scroll to position [12617, 0]
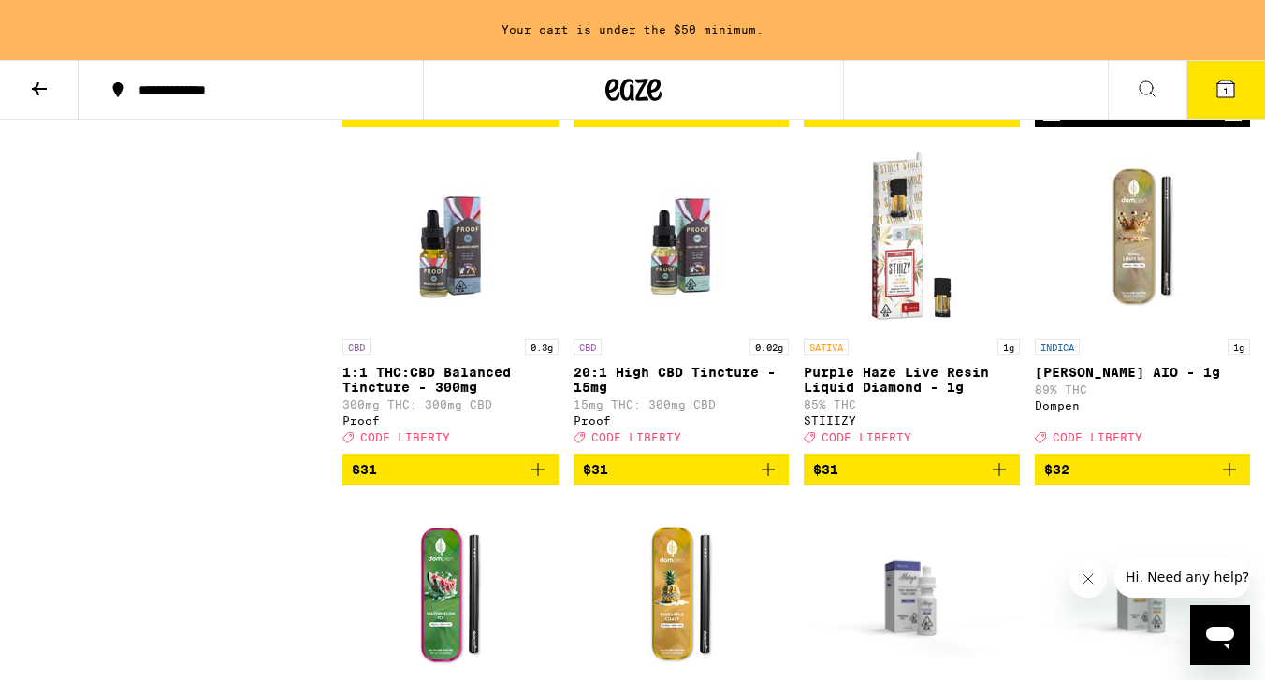
click at [1232, 118] on icon "Increment" at bounding box center [1234, 113] width 10 height 10
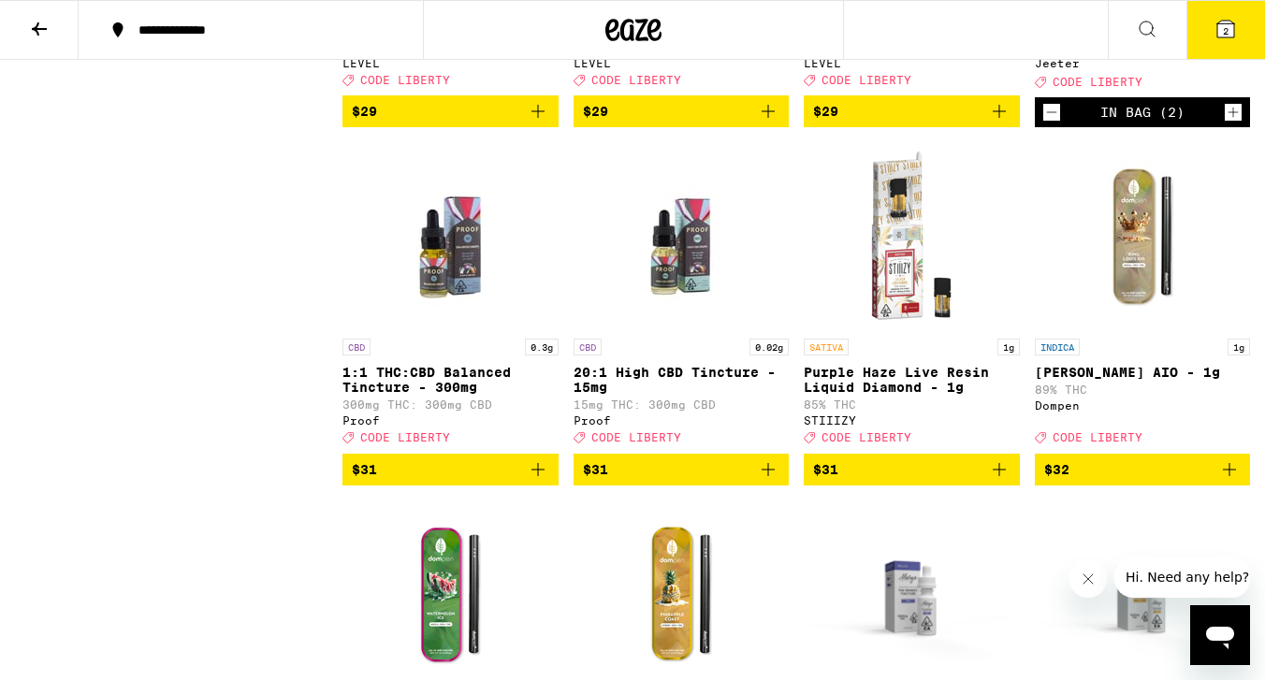
click at [1219, 39] on icon at bounding box center [1226, 29] width 22 height 22
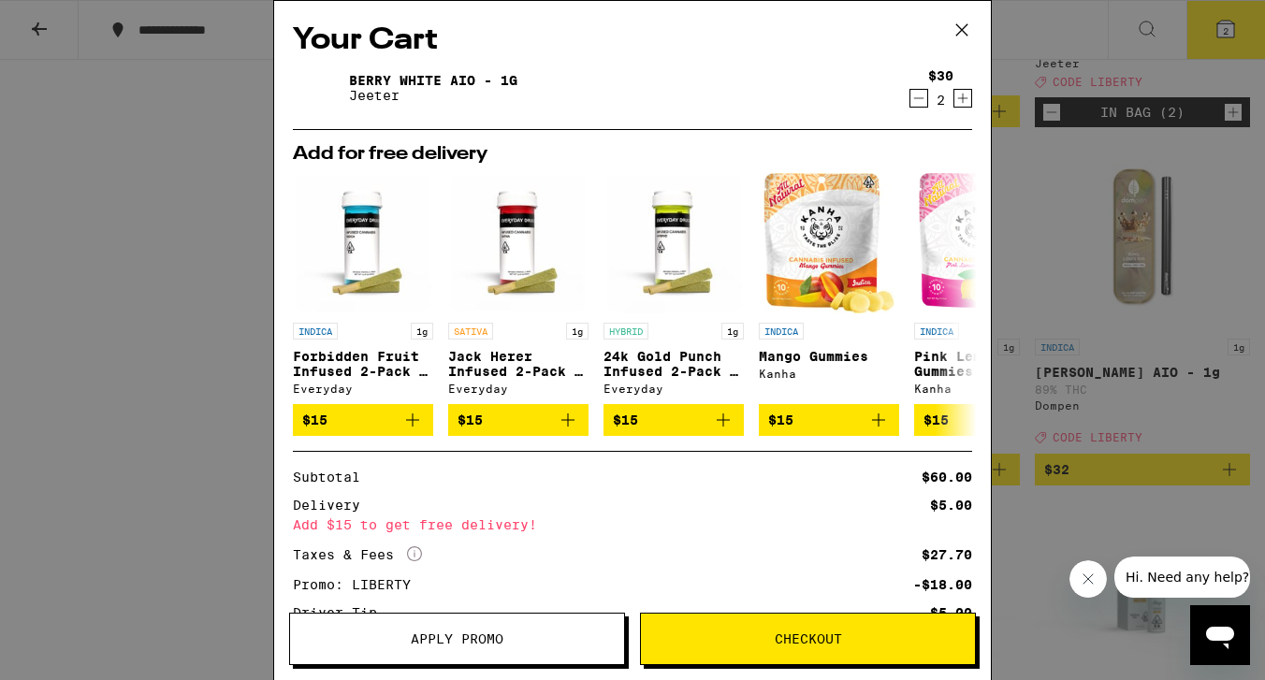
click at [918, 102] on icon "Decrement" at bounding box center [918, 98] width 17 height 22
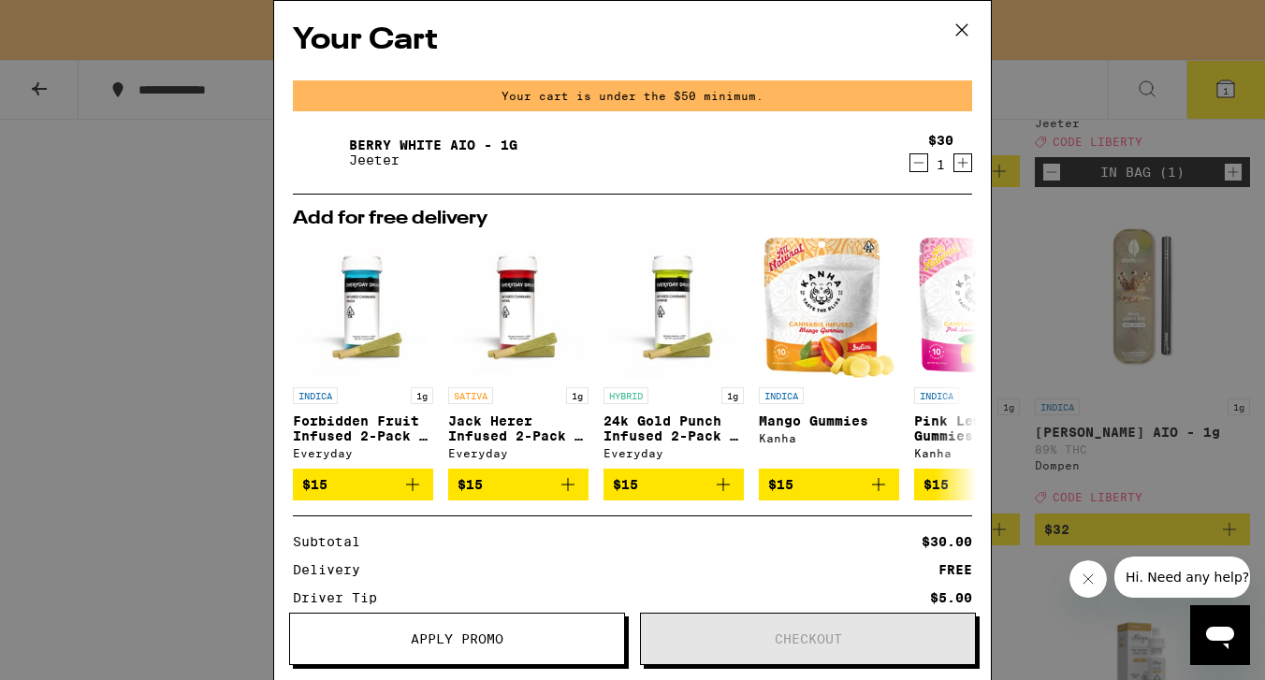
scroll to position [12617, 0]
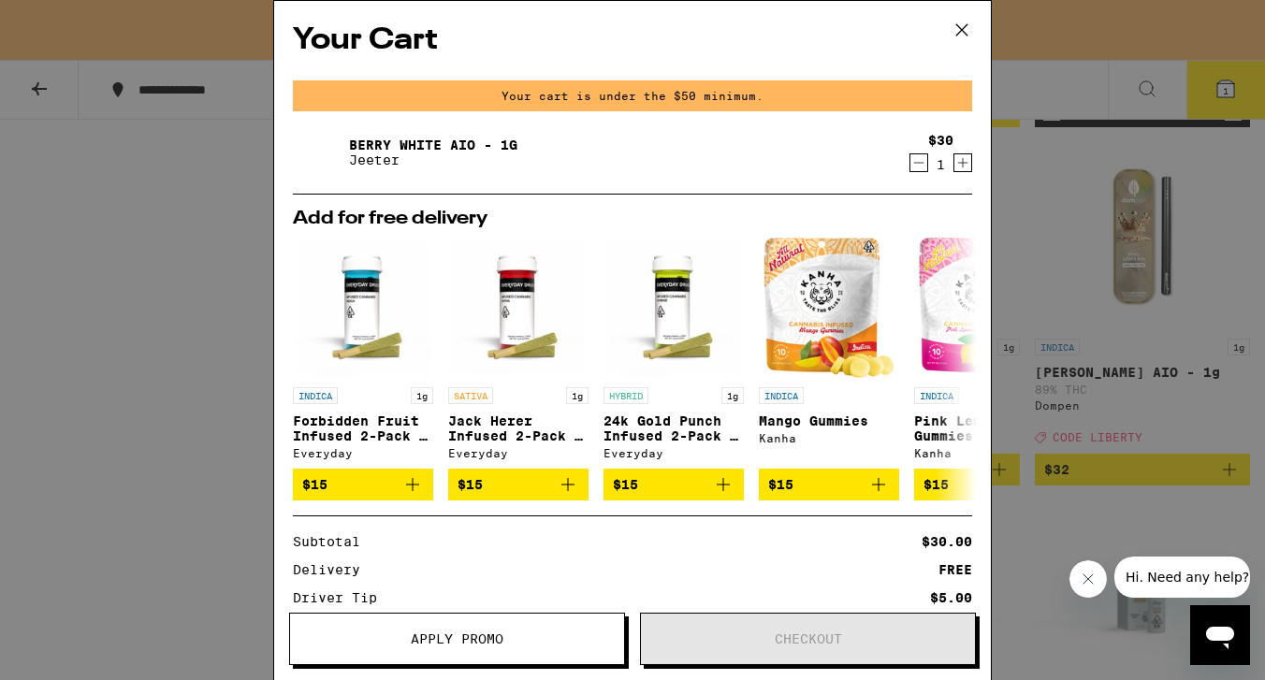
click at [960, 28] on icon at bounding box center [961, 29] width 11 height 11
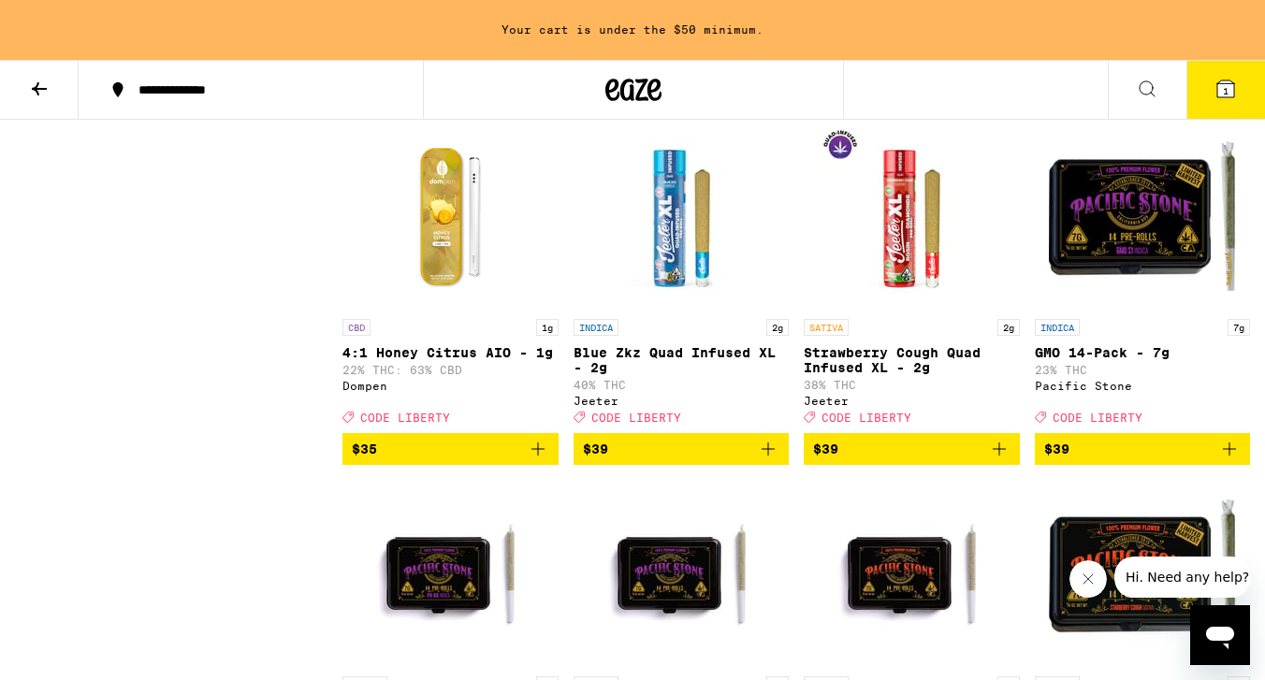
scroll to position [14413, 0]
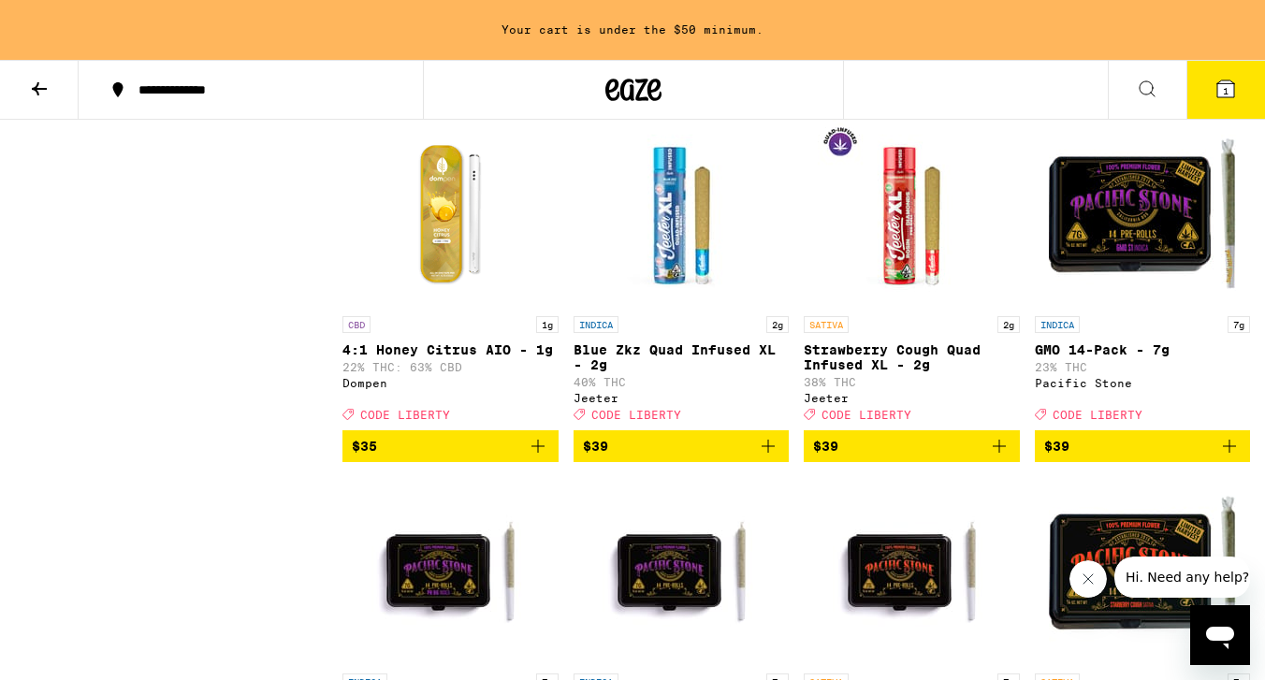
click at [710, 14] on p "[PERSON_NAME] OG AIO - 1g" at bounding box center [682, 6] width 216 height 15
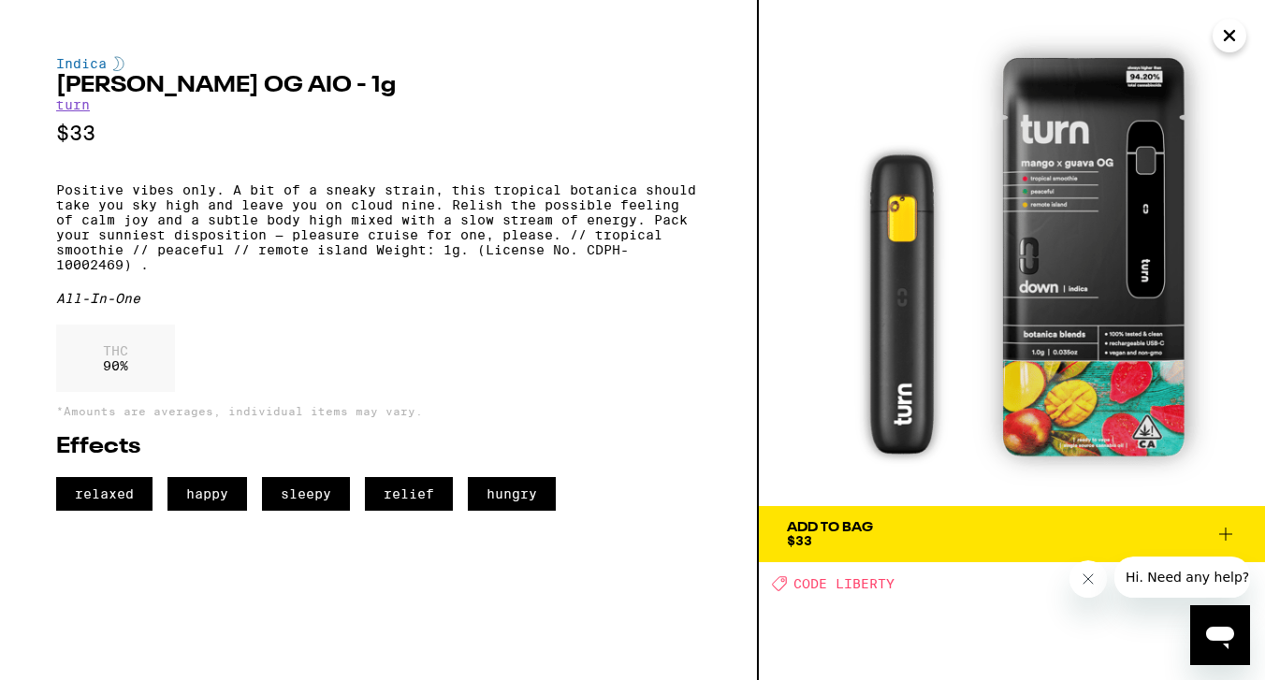
click at [1230, 37] on icon "Close" at bounding box center [1229, 35] width 9 height 9
